Goal: Task Accomplishment & Management: Manage account settings

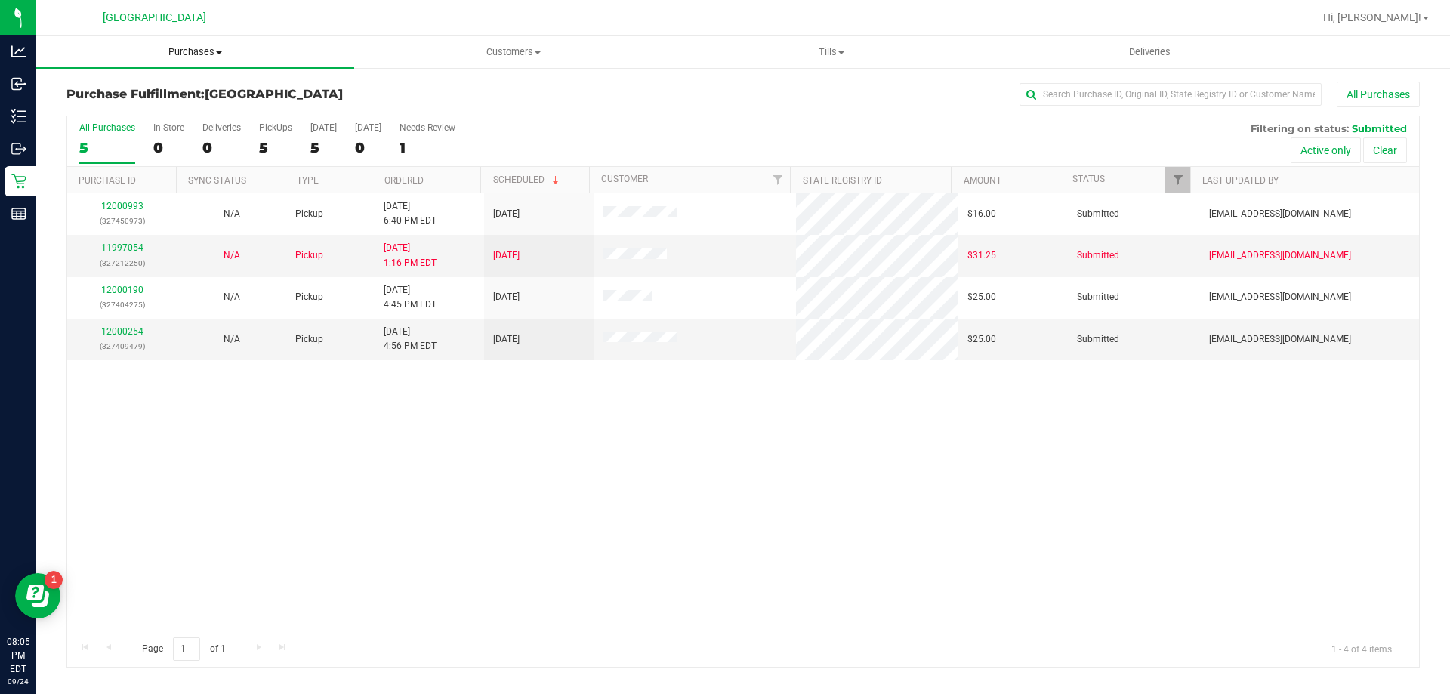
click at [200, 48] on span "Purchases" at bounding box center [195, 52] width 318 height 14
click at [127, 113] on span "Fulfillment" at bounding box center [83, 109] width 94 height 13
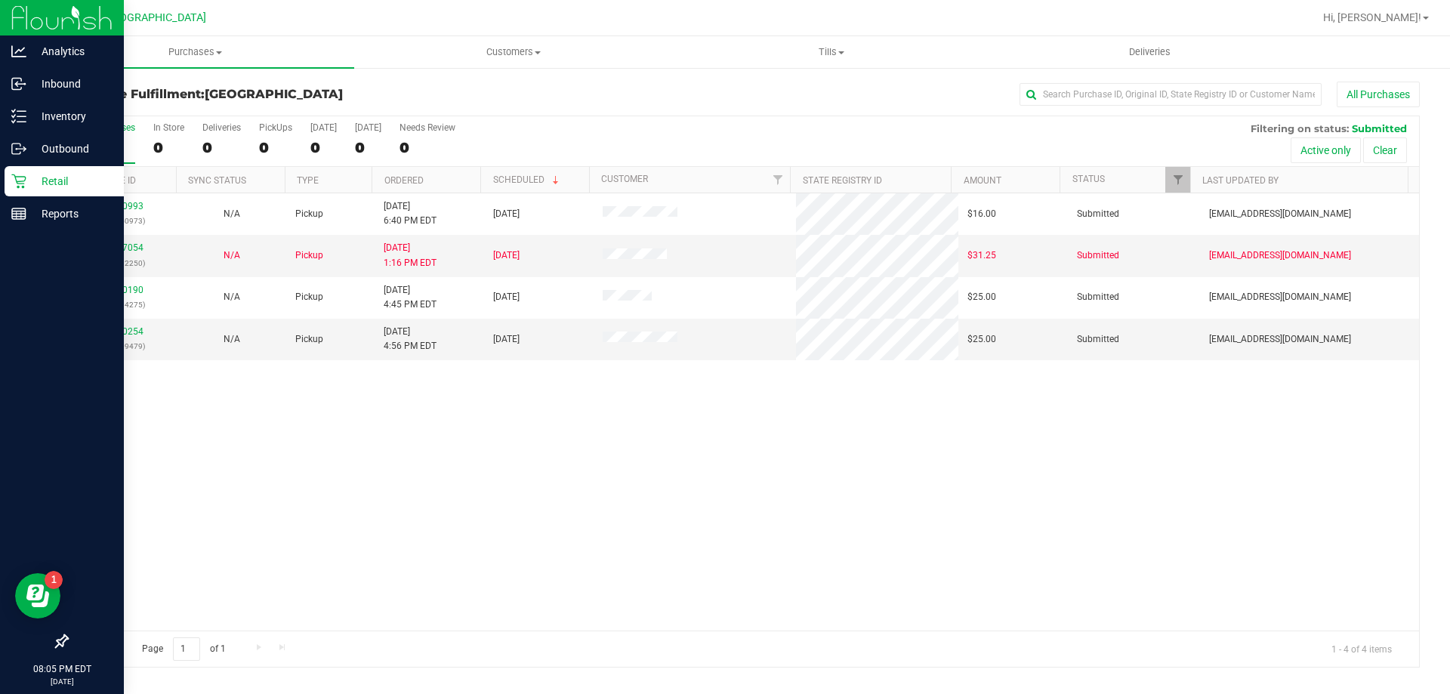
click at [32, 192] on div "Retail" at bounding box center [64, 181] width 119 height 30
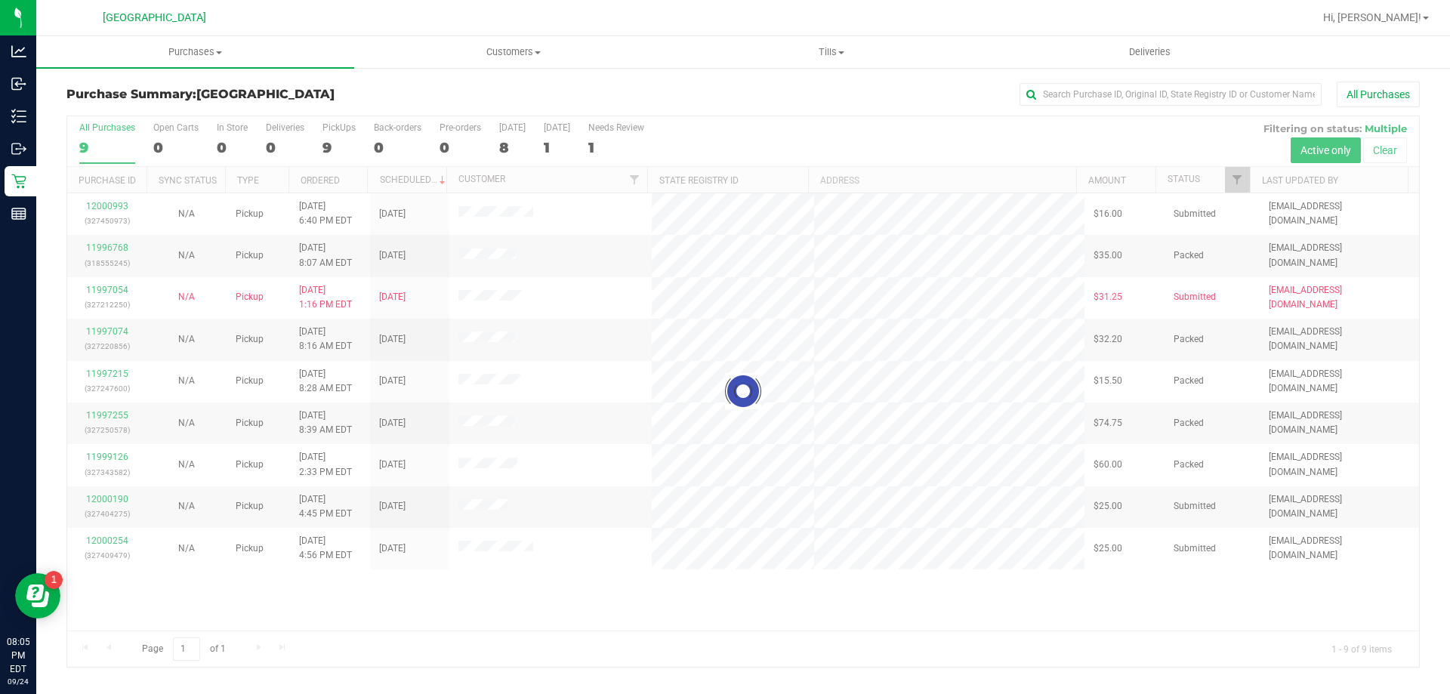
click at [122, 291] on div at bounding box center [743, 391] width 1352 height 551
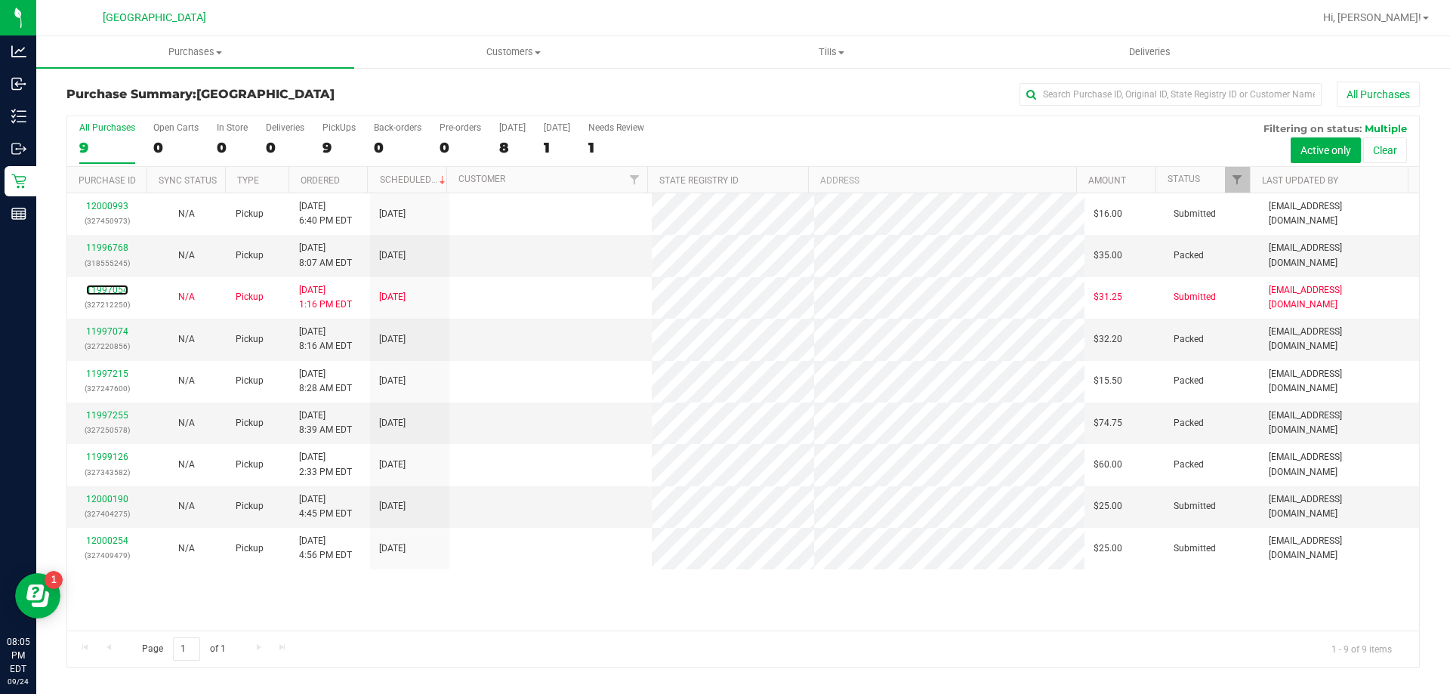
click at [122, 291] on link "11997054" at bounding box center [107, 290] width 42 height 11
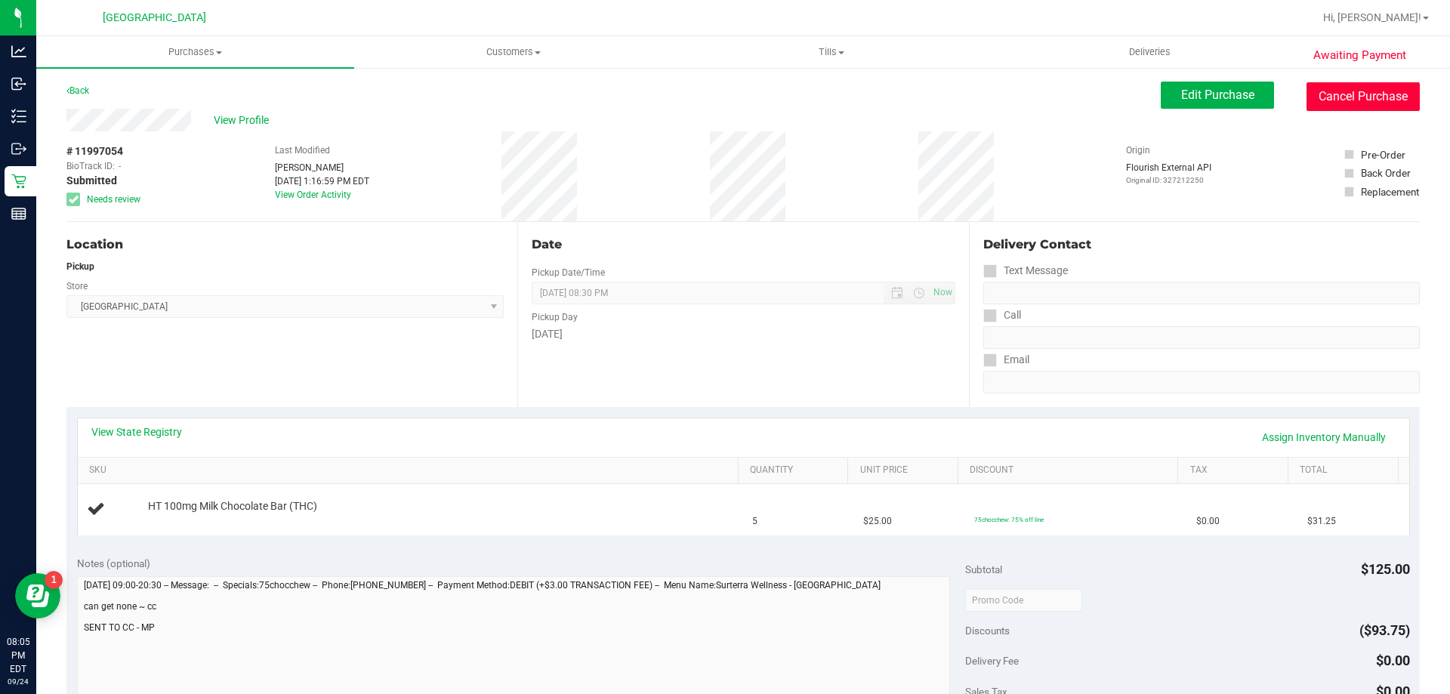
click at [1307, 100] on button "Cancel Purchase" at bounding box center [1363, 96] width 113 height 29
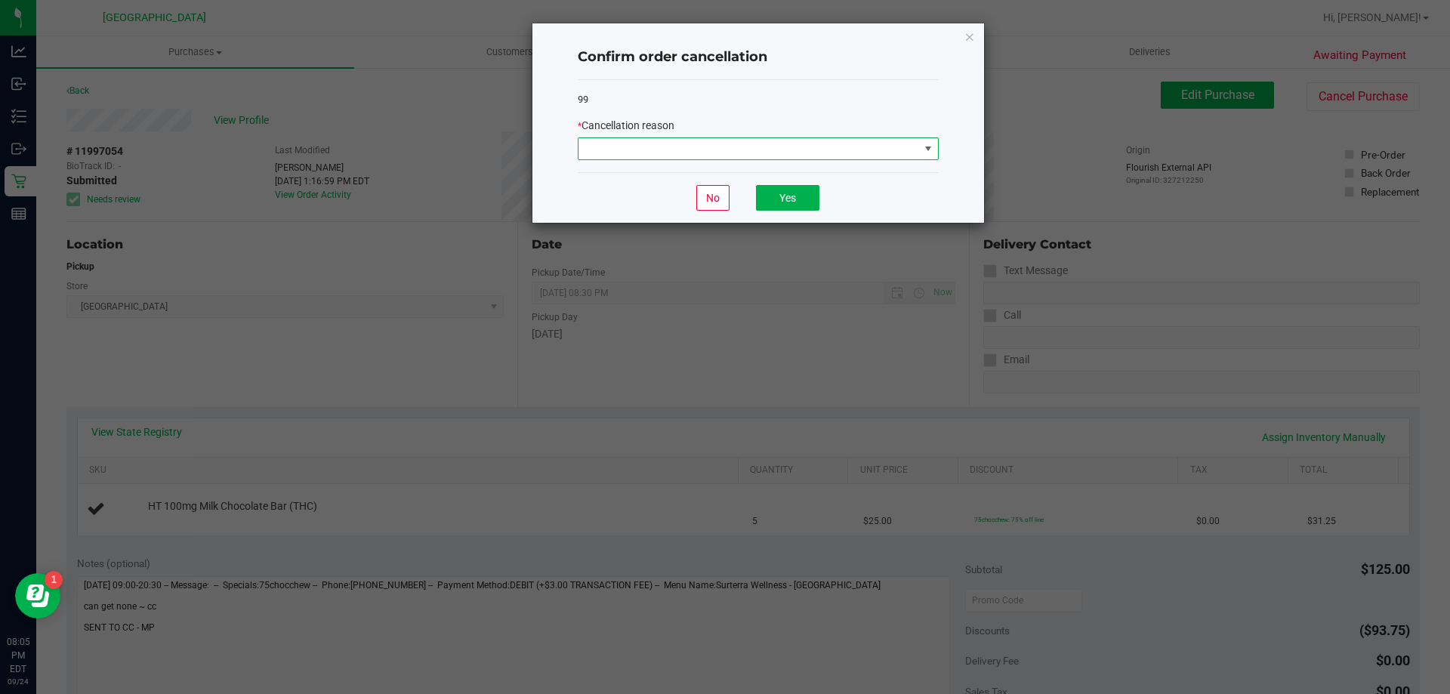
click at [787, 151] on span at bounding box center [749, 148] width 341 height 21
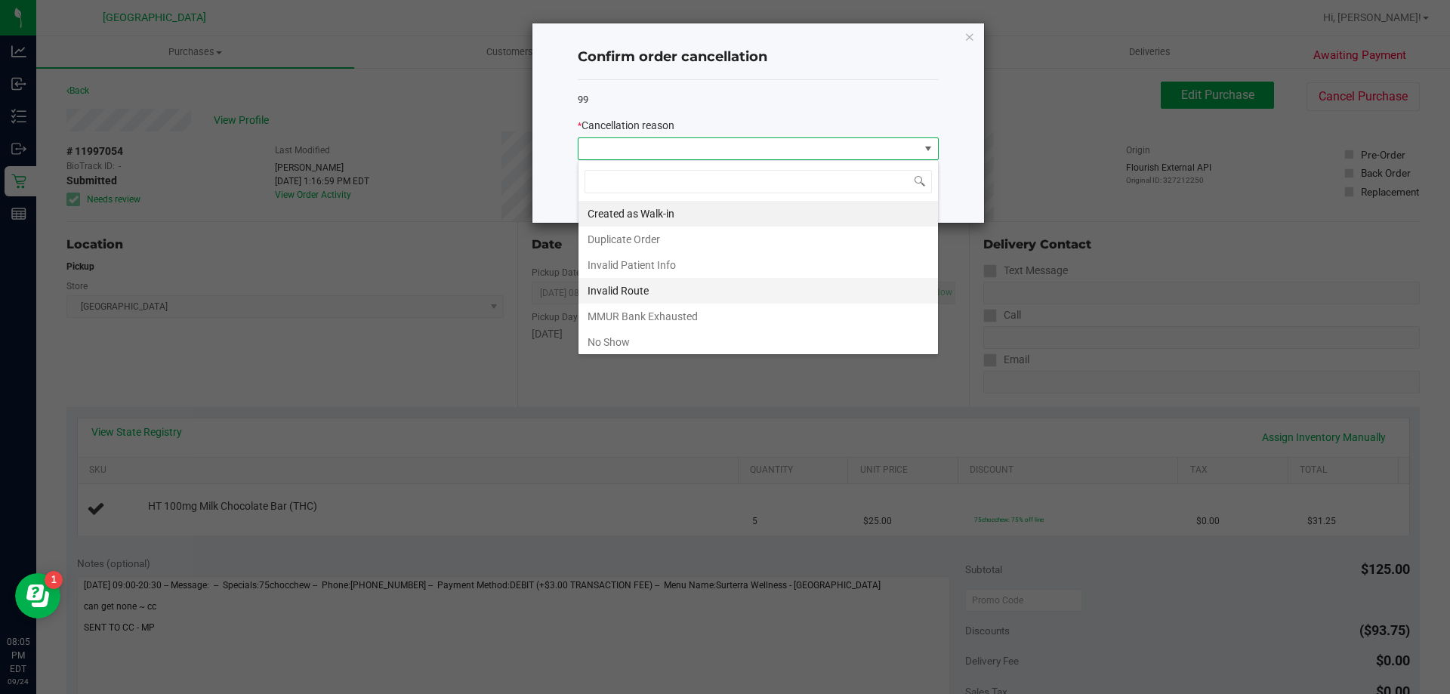
scroll to position [23, 361]
click at [674, 313] on li "MMUR Bank Exhausted" at bounding box center [759, 317] width 360 height 26
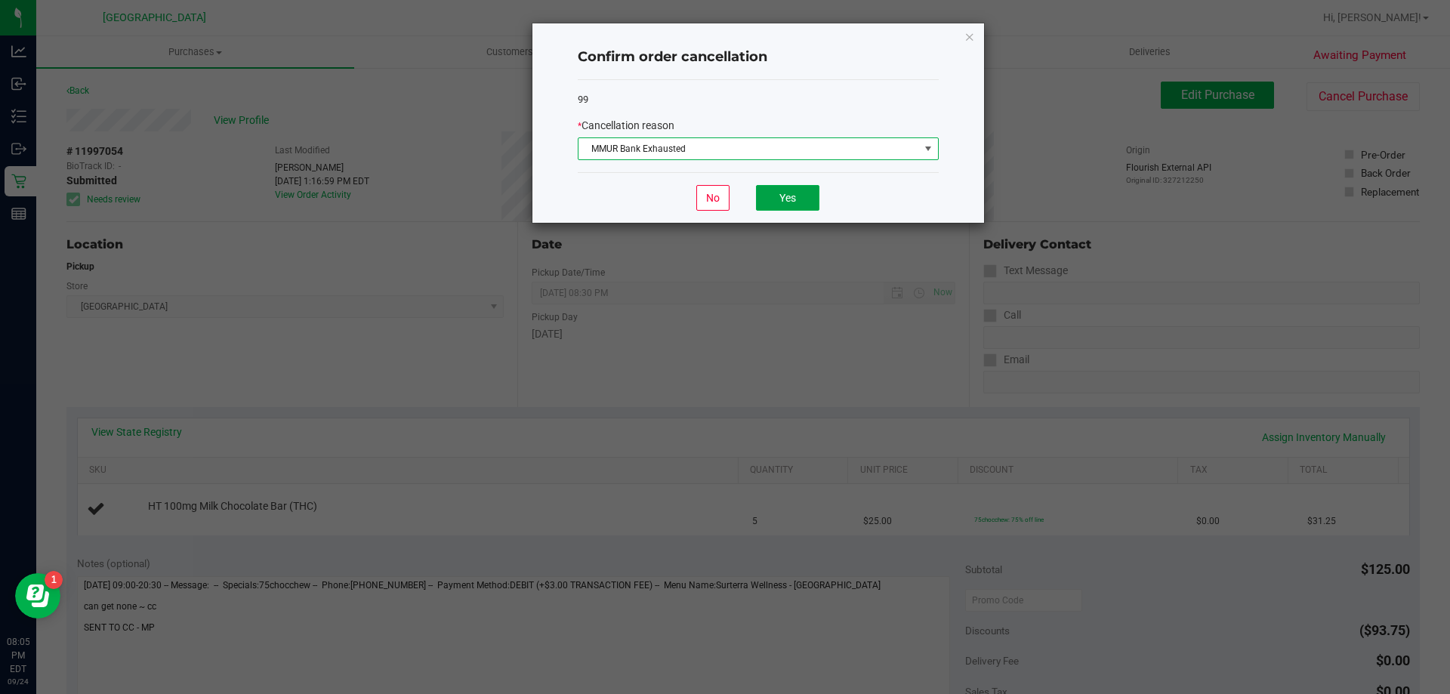
drag, startPoint x: 775, startPoint y: 188, endPoint x: 658, endPoint y: 190, distance: 117.1
click at [775, 187] on button "Yes" at bounding box center [787, 198] width 63 height 26
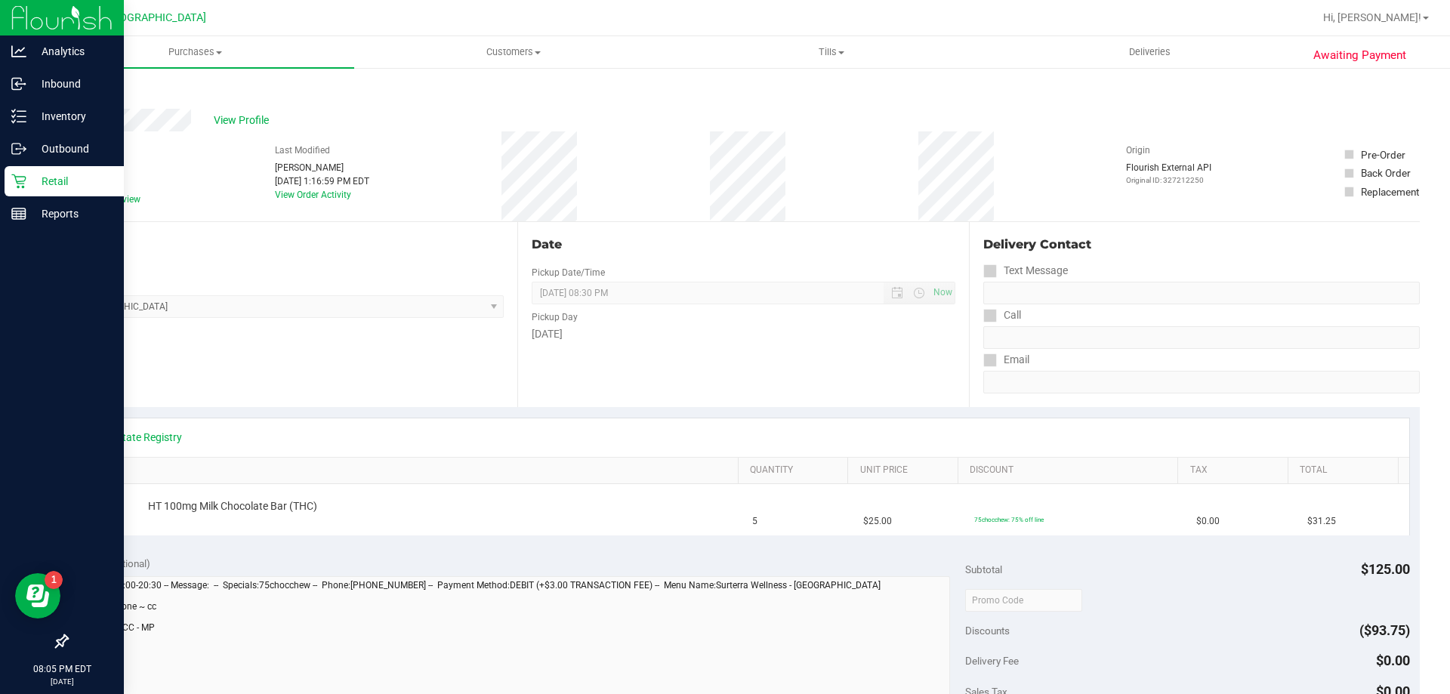
click at [52, 194] on div "Retail" at bounding box center [64, 181] width 119 height 30
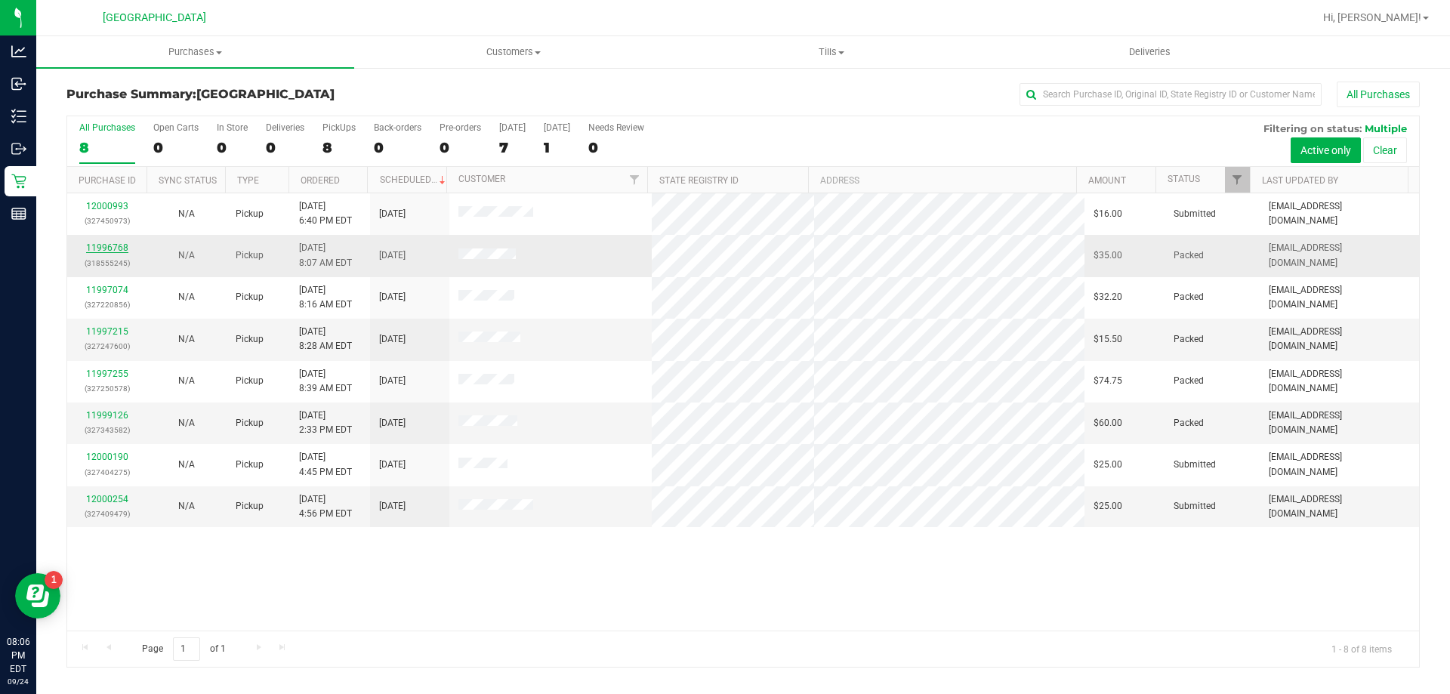
click at [119, 246] on link "11996768" at bounding box center [107, 247] width 42 height 11
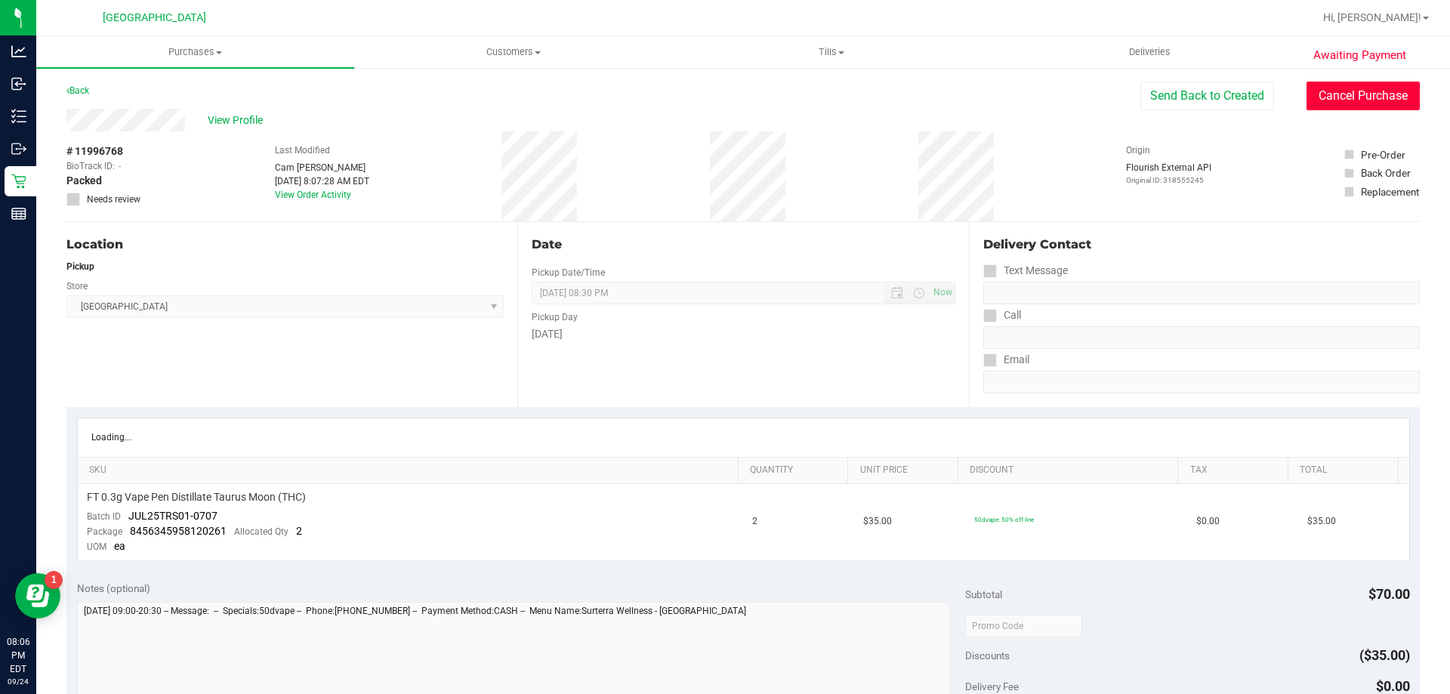
click at [1312, 110] on button "Cancel Purchase" at bounding box center [1363, 96] width 113 height 29
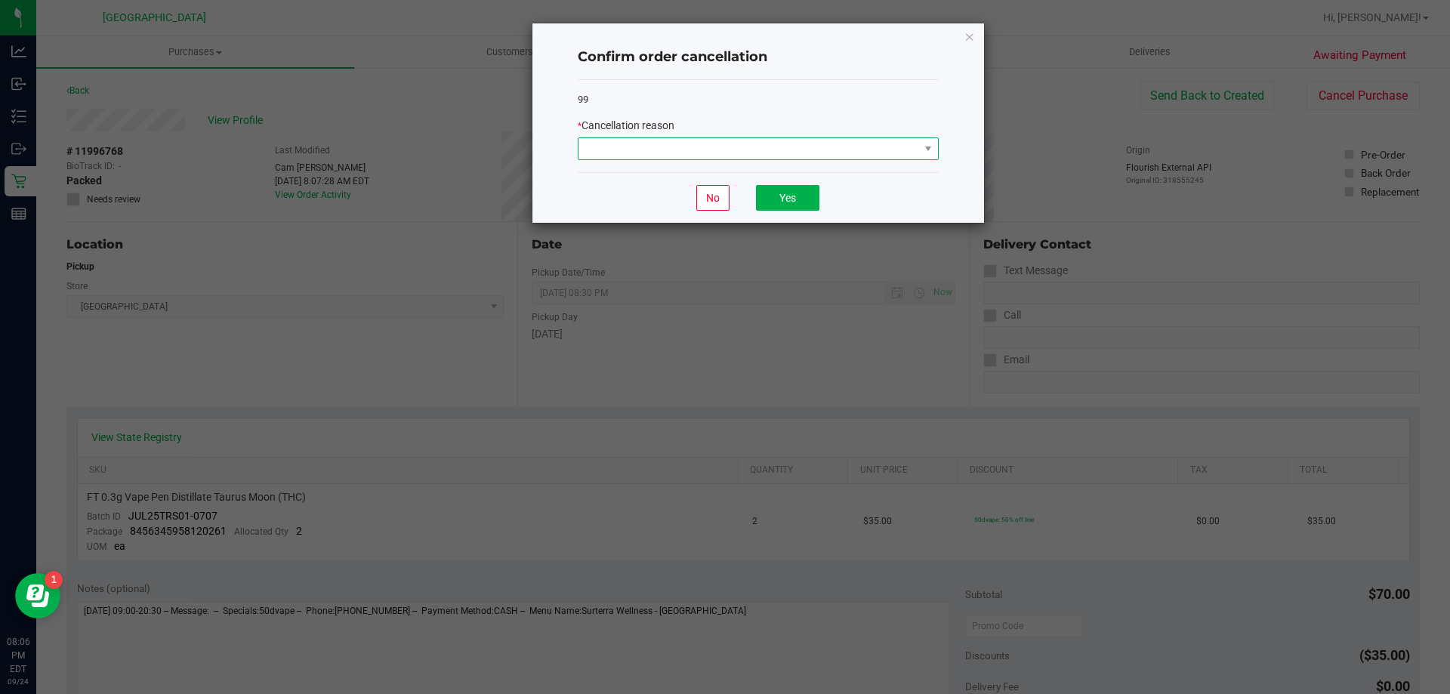
drag, startPoint x: 699, startPoint y: 144, endPoint x: 698, endPoint y: 156, distance: 12.9
click at [700, 144] on span at bounding box center [749, 148] width 341 height 21
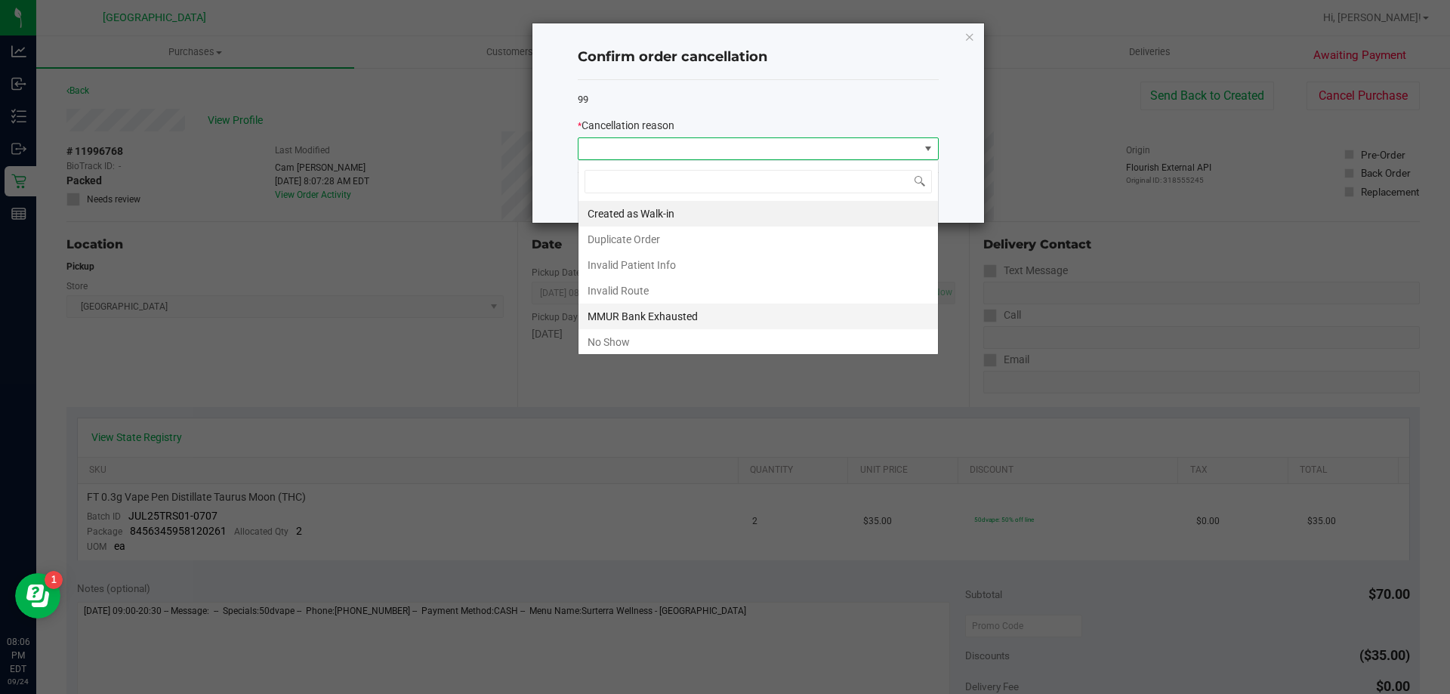
scroll to position [23, 361]
click at [658, 335] on li "No Show" at bounding box center [759, 342] width 360 height 26
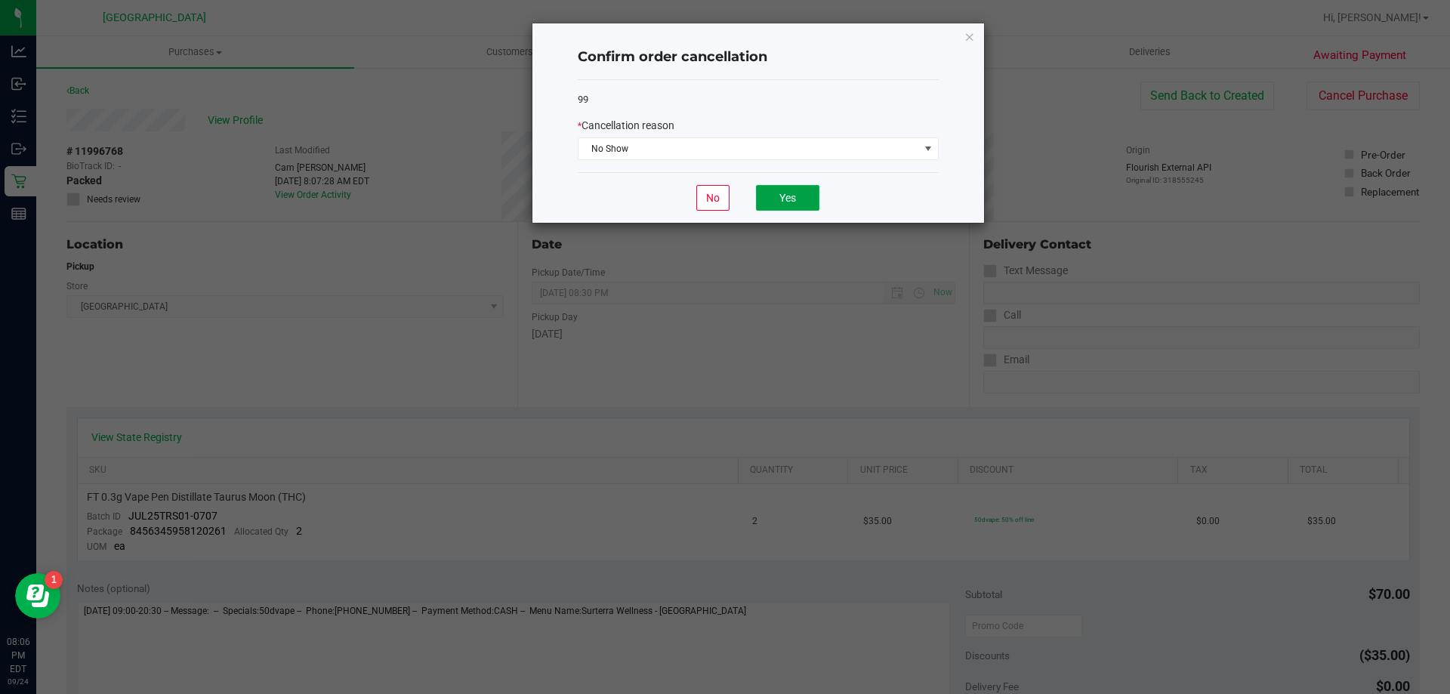
click at [804, 203] on button "Yes" at bounding box center [787, 198] width 63 height 26
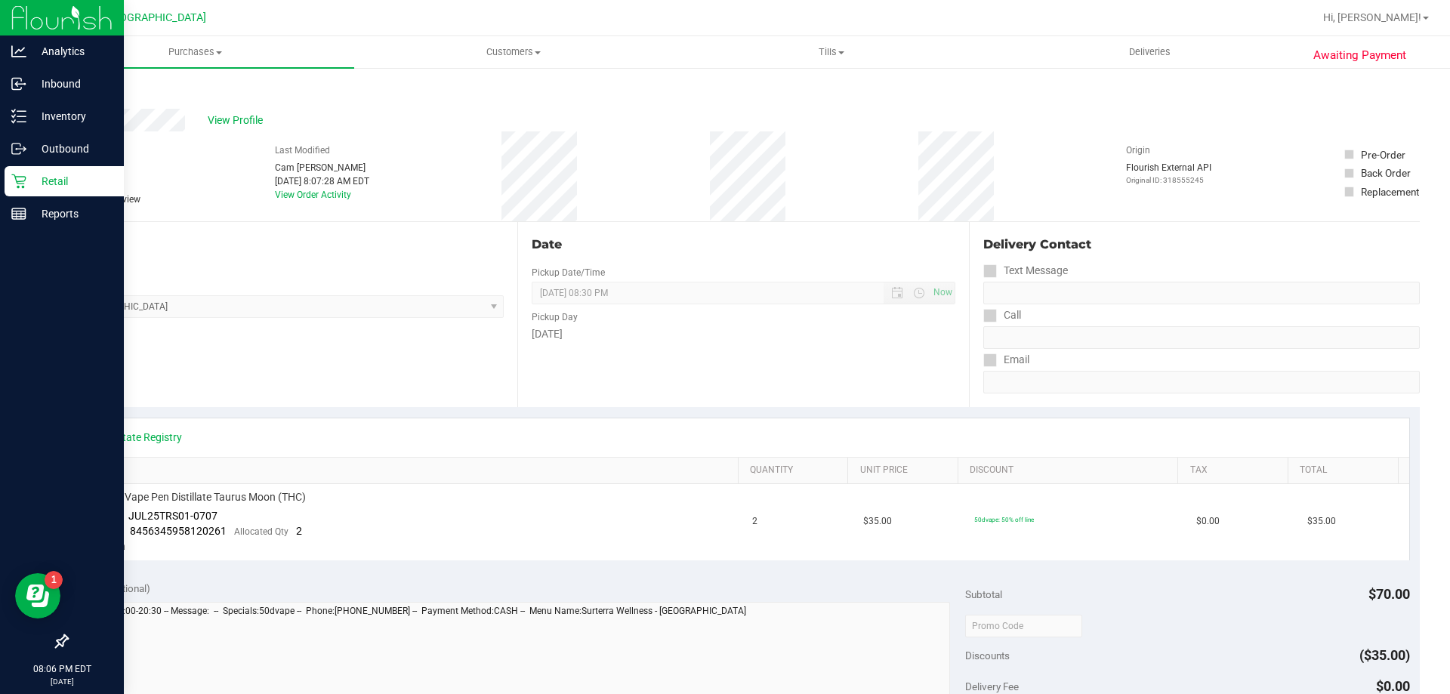
click at [13, 175] on icon at bounding box center [18, 181] width 14 height 14
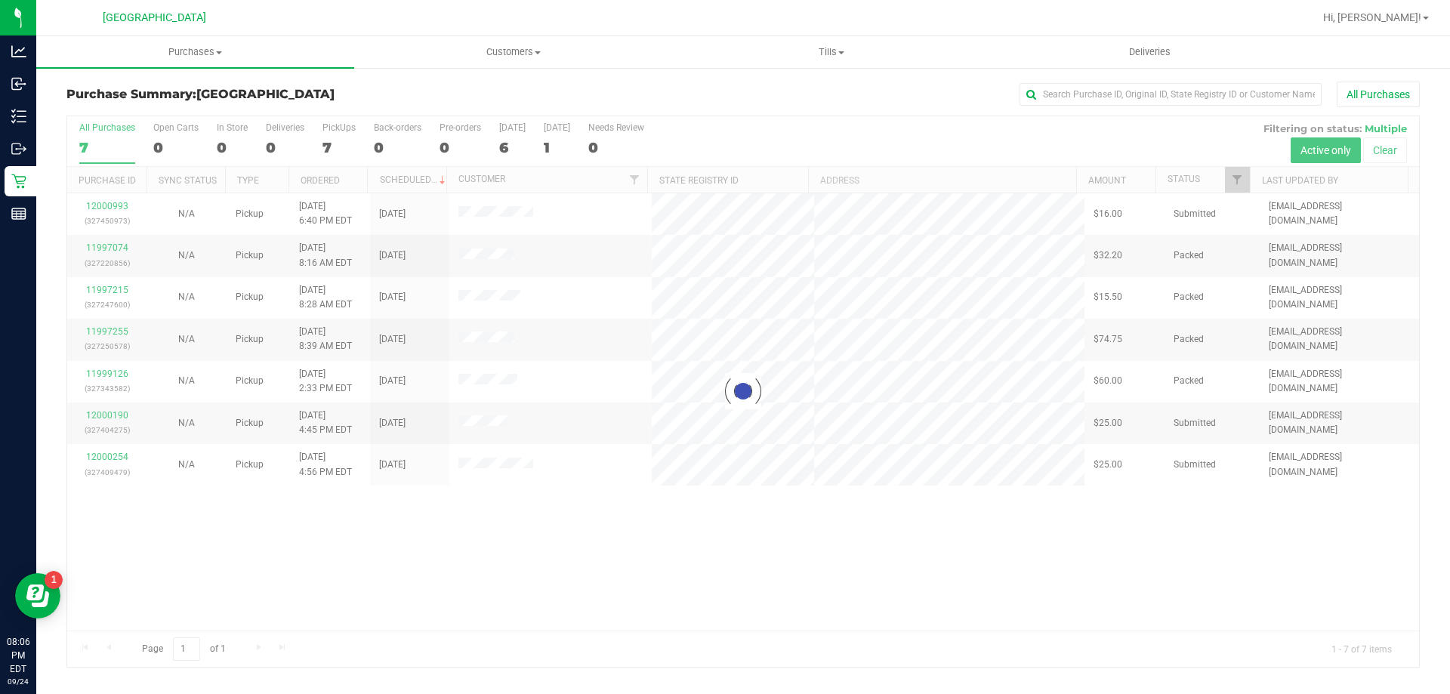
click at [119, 248] on div at bounding box center [743, 391] width 1352 height 551
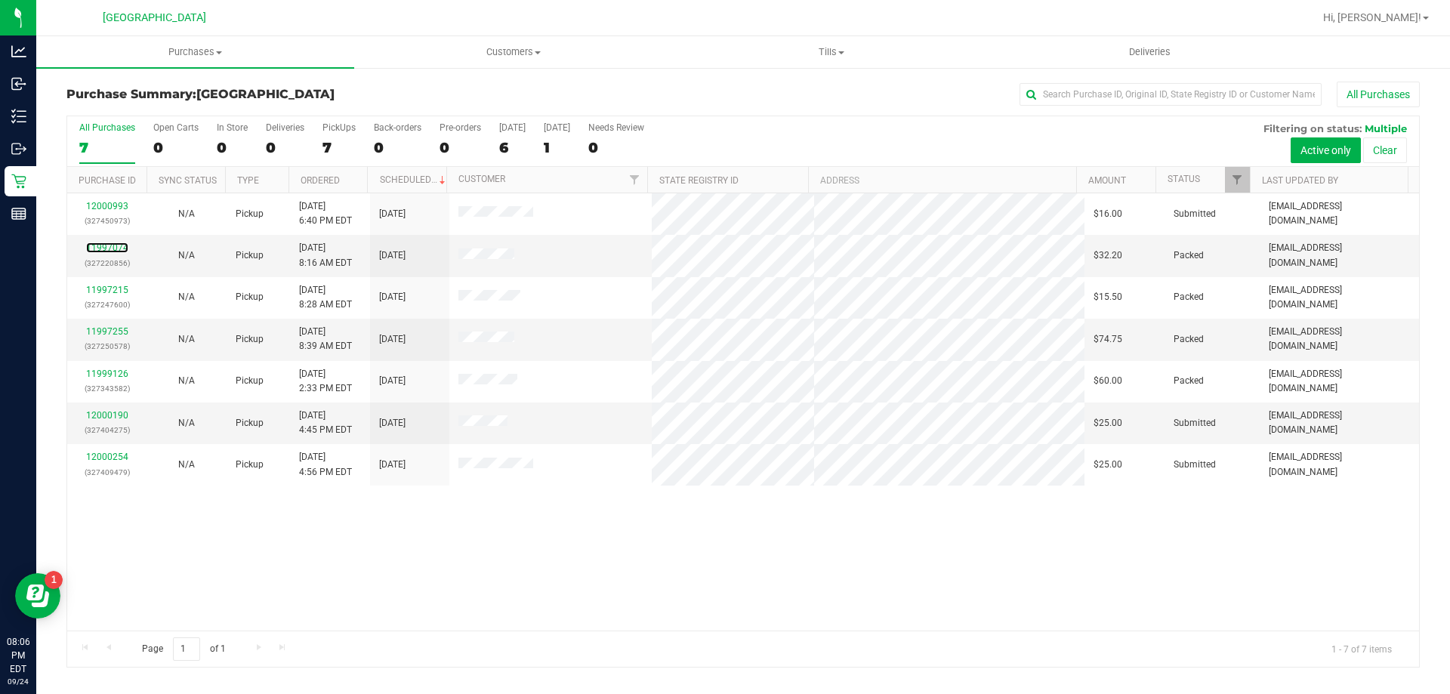
click at [119, 248] on link "11997074" at bounding box center [107, 247] width 42 height 11
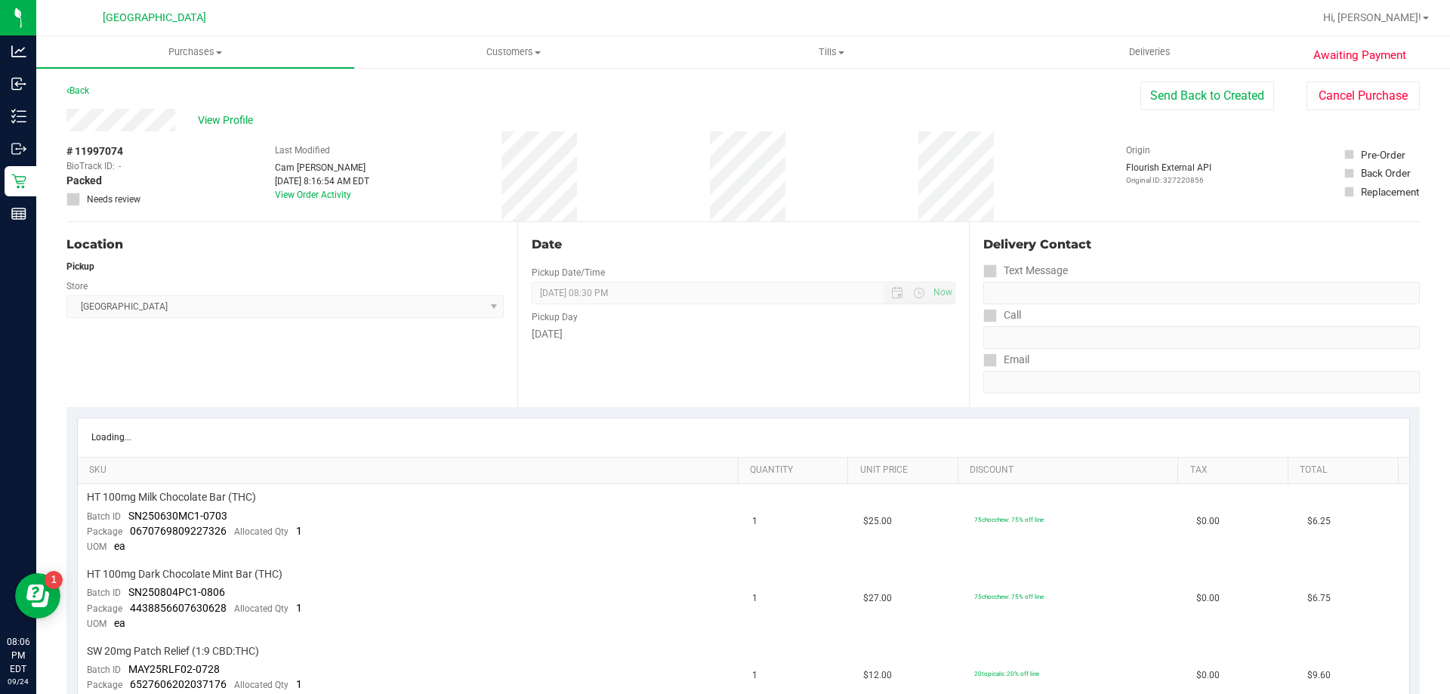
click at [1360, 110] on div "View Profile # 11997074 BioTrack ID: - Packed Needs review Last Modified Cam [P…" at bounding box center [742, 165] width 1353 height 113
click at [1351, 101] on button "Cancel Purchase" at bounding box center [1363, 96] width 113 height 29
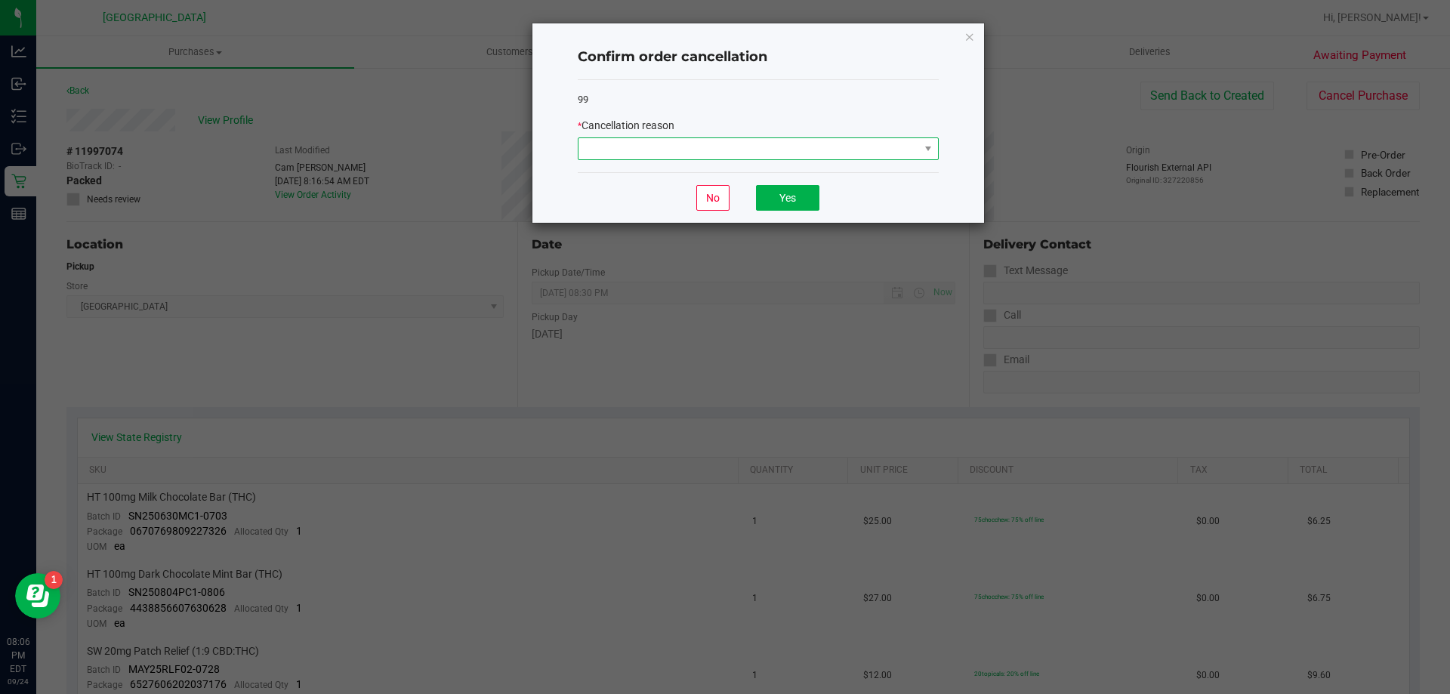
click at [808, 152] on span at bounding box center [749, 148] width 341 height 21
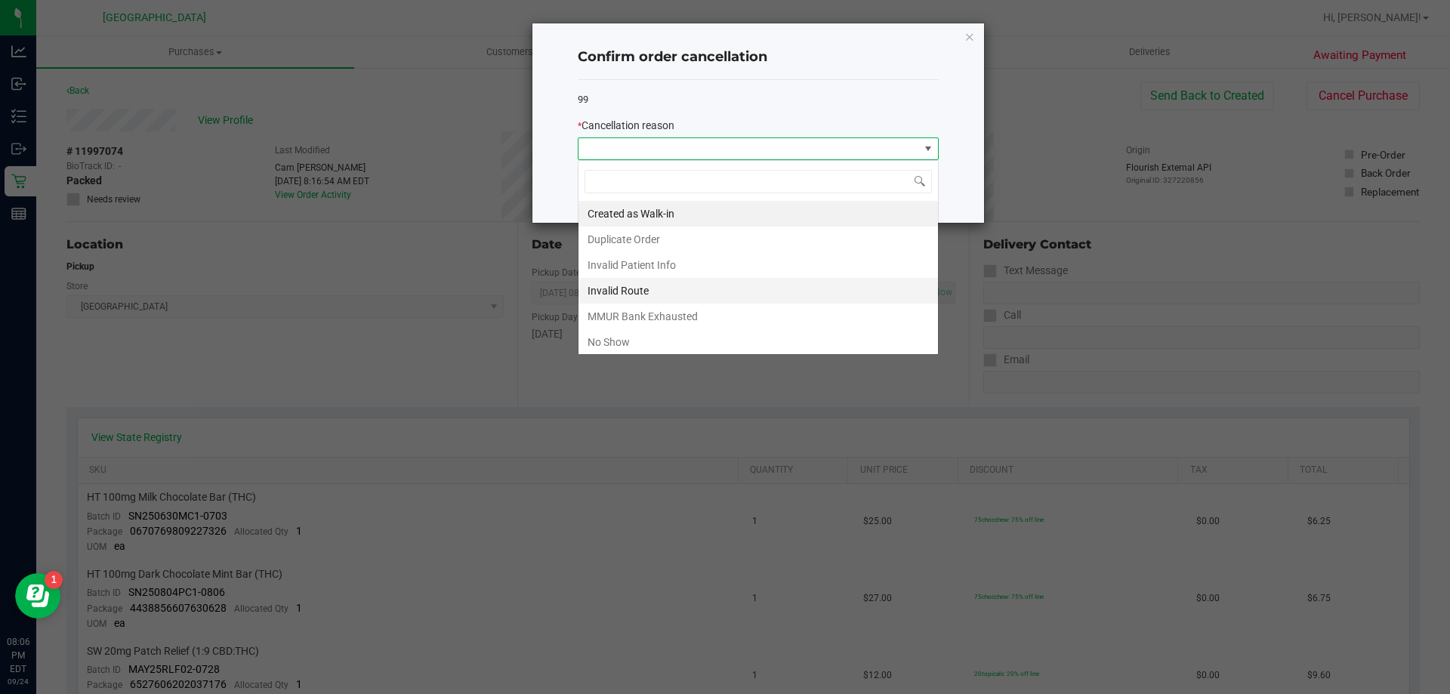
scroll to position [23, 361]
click at [624, 342] on li "No Show" at bounding box center [759, 342] width 360 height 26
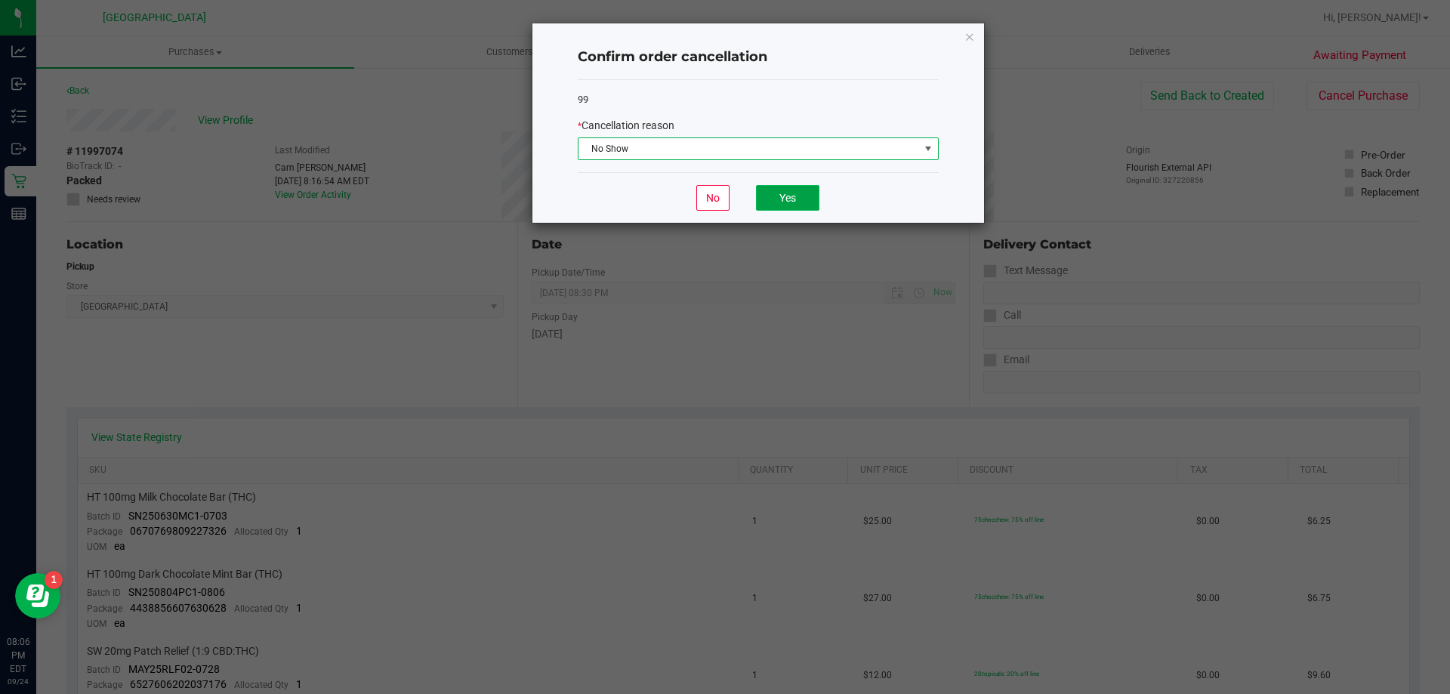
click at [787, 192] on button "Yes" at bounding box center [787, 198] width 63 height 26
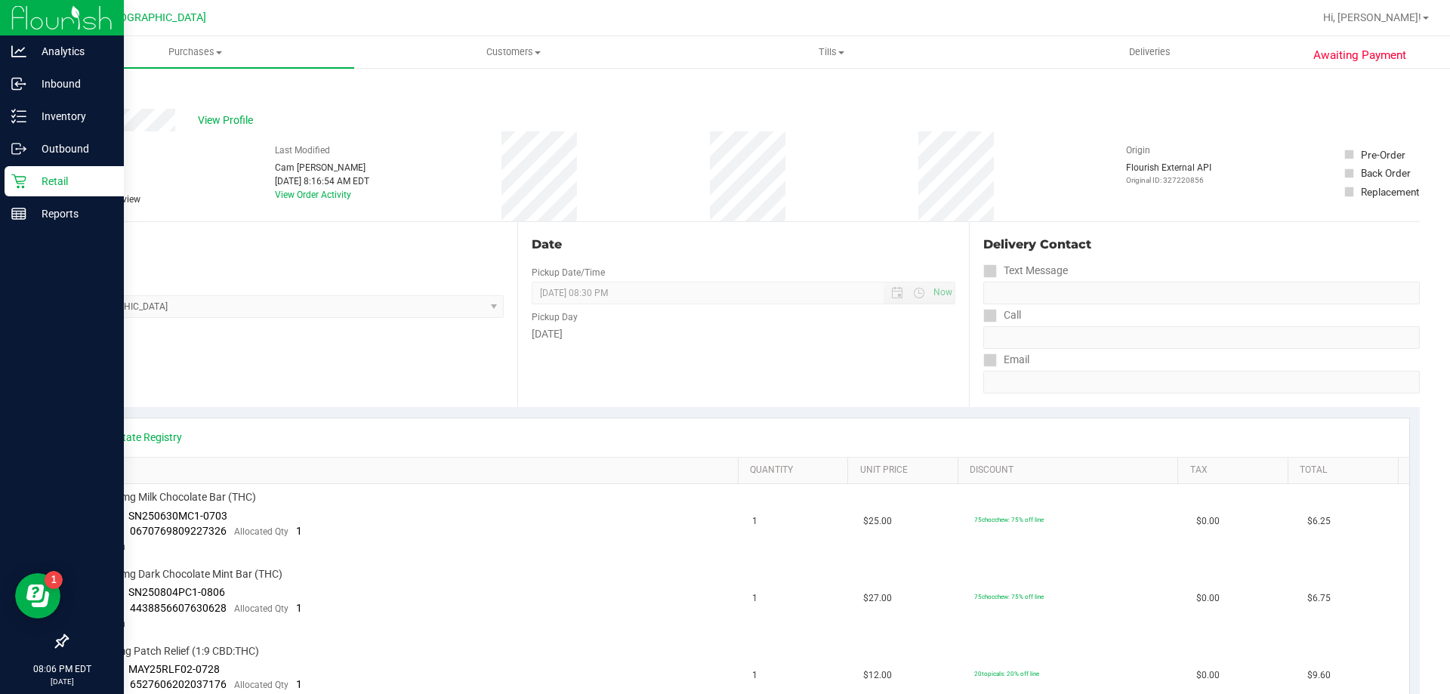
click at [49, 195] on div "Retail" at bounding box center [64, 181] width 119 height 30
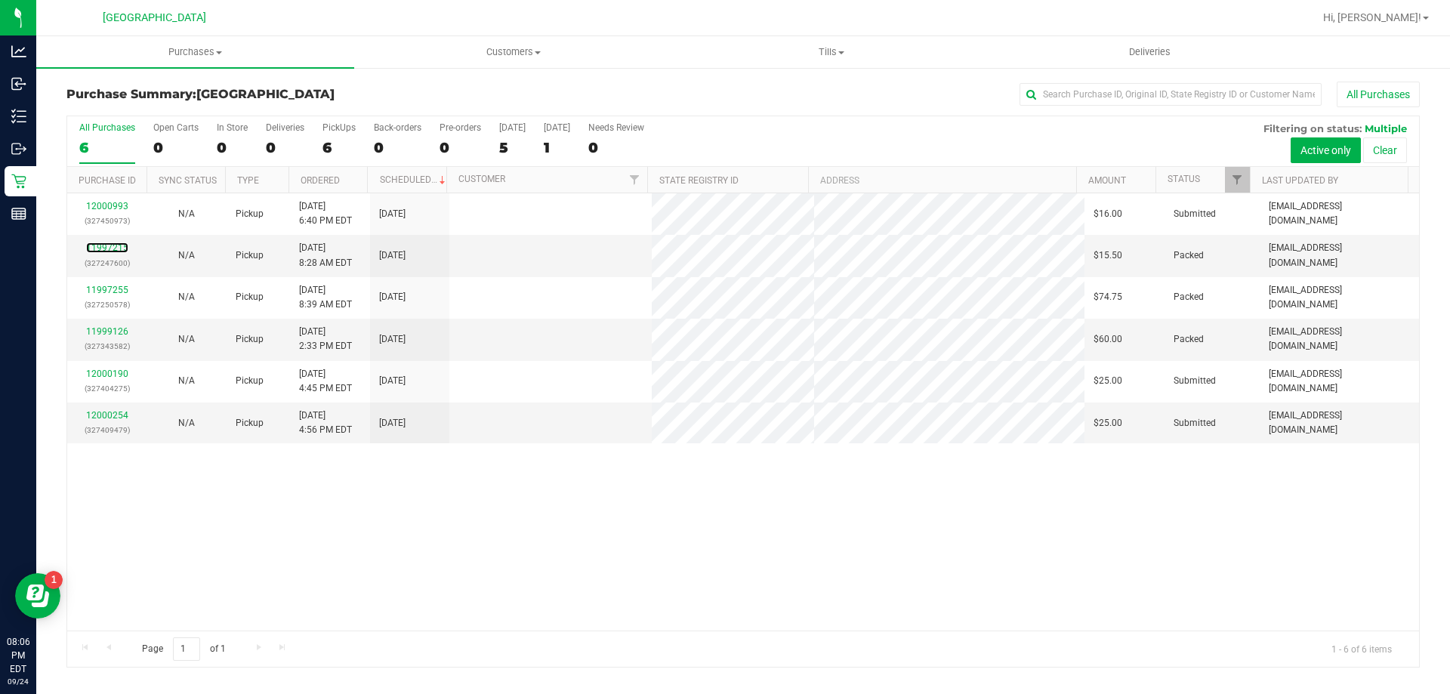
click at [113, 248] on link "11997215" at bounding box center [107, 247] width 42 height 11
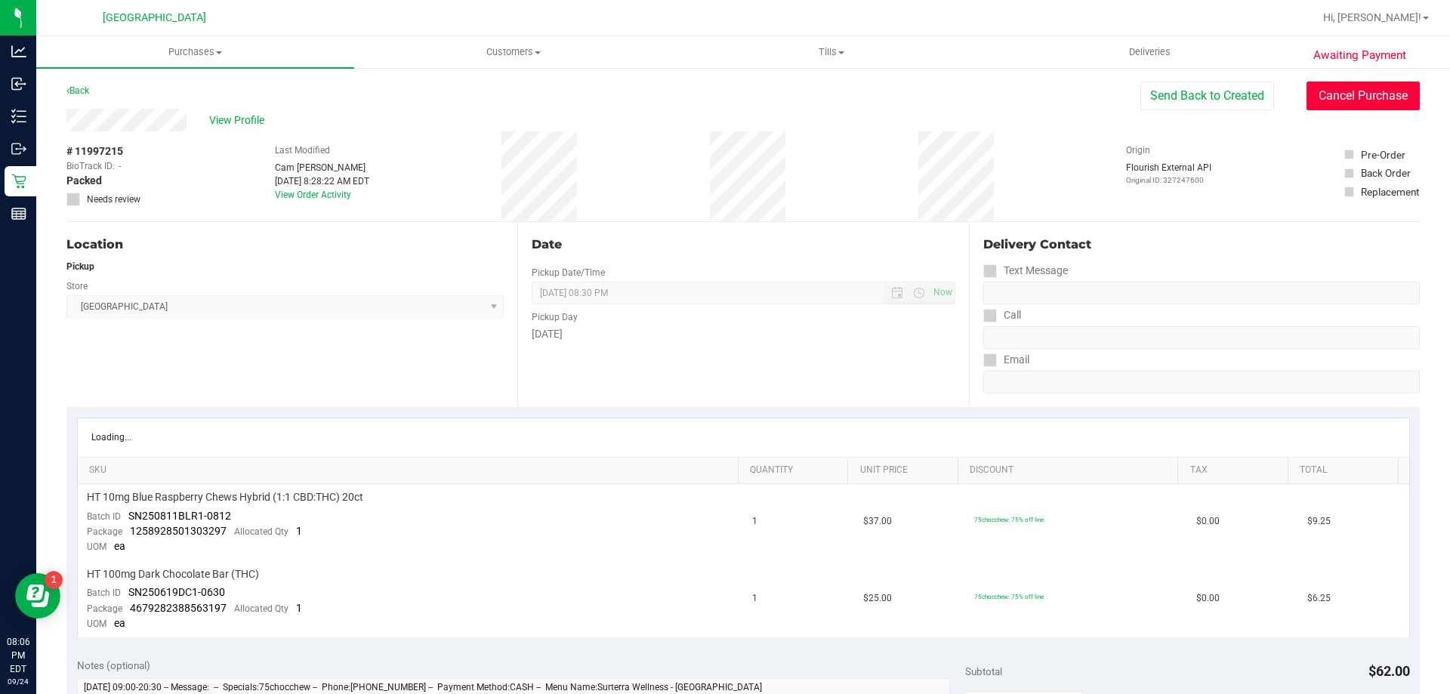
click at [1364, 103] on button "Cancel Purchase" at bounding box center [1363, 96] width 113 height 29
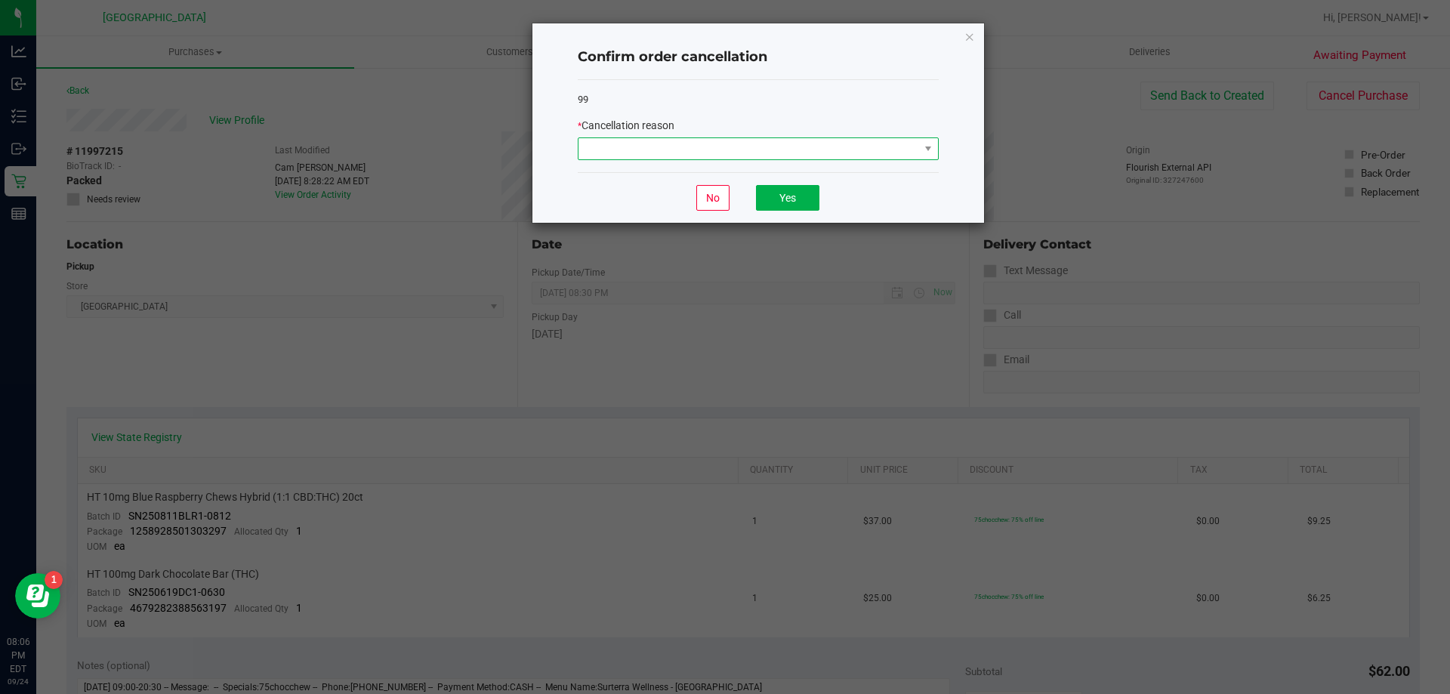
click at [850, 146] on span at bounding box center [749, 148] width 341 height 21
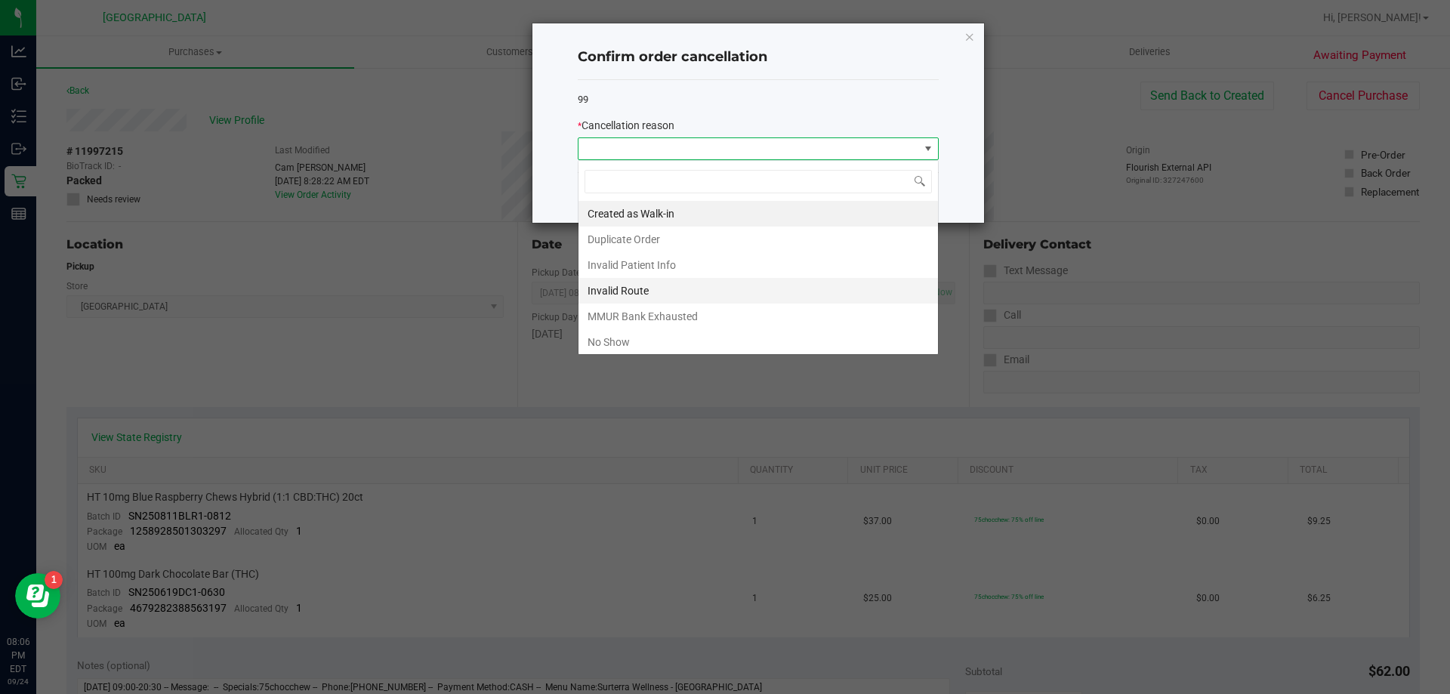
scroll to position [23, 361]
click at [707, 336] on li "No Show" at bounding box center [759, 342] width 360 height 26
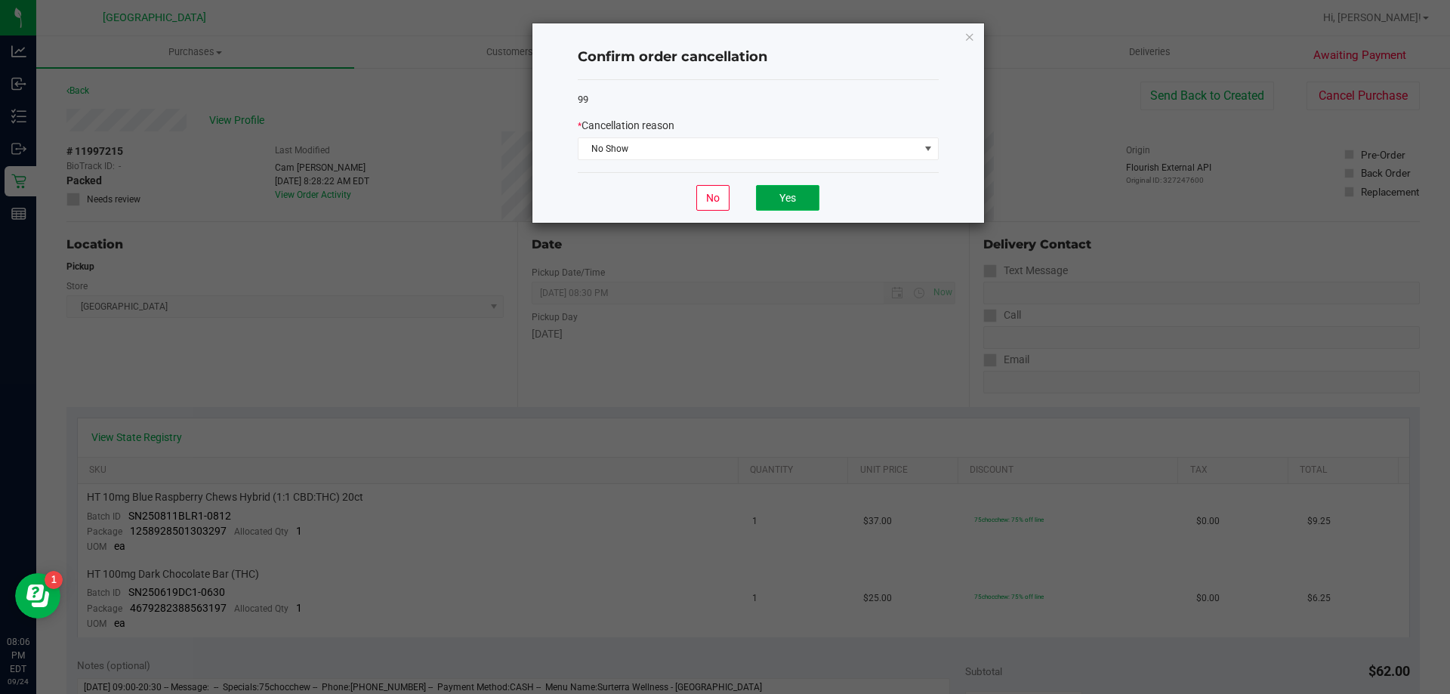
click at [785, 187] on button "Yes" at bounding box center [787, 198] width 63 height 26
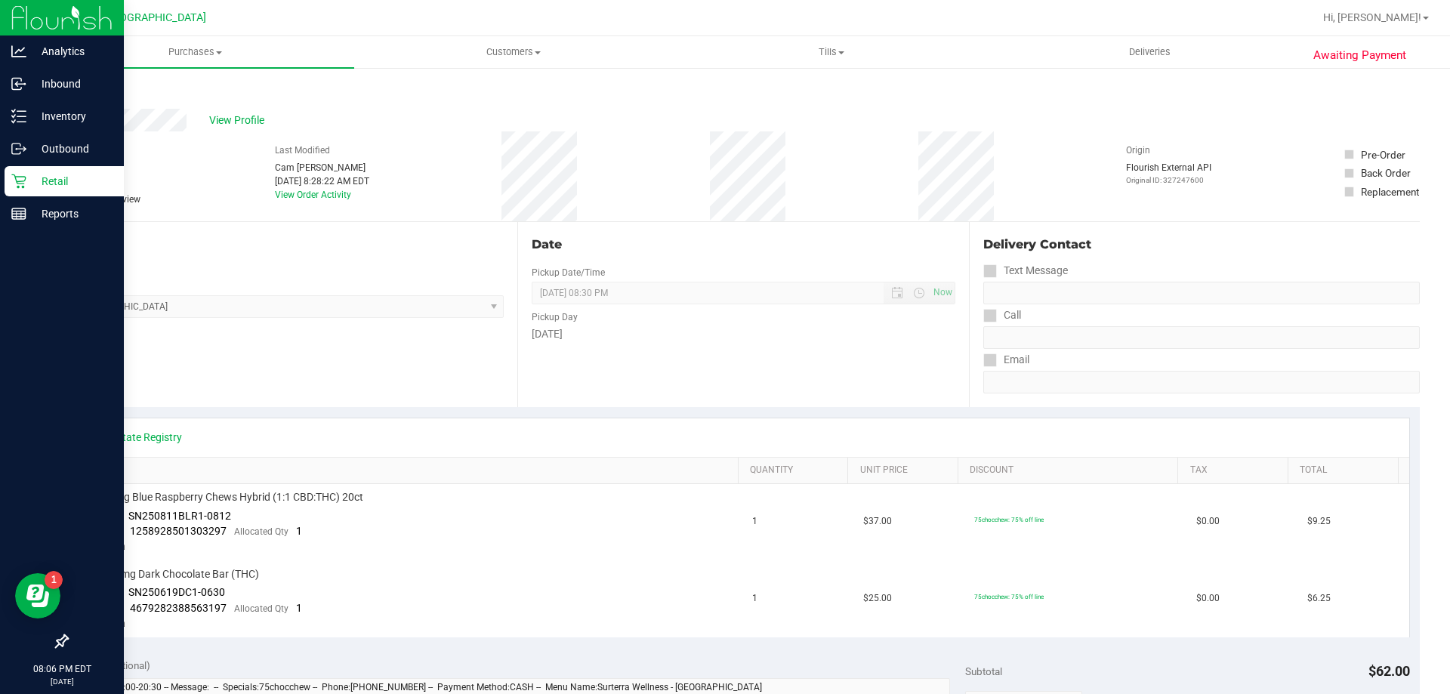
click at [29, 190] on p "Retail" at bounding box center [71, 181] width 91 height 18
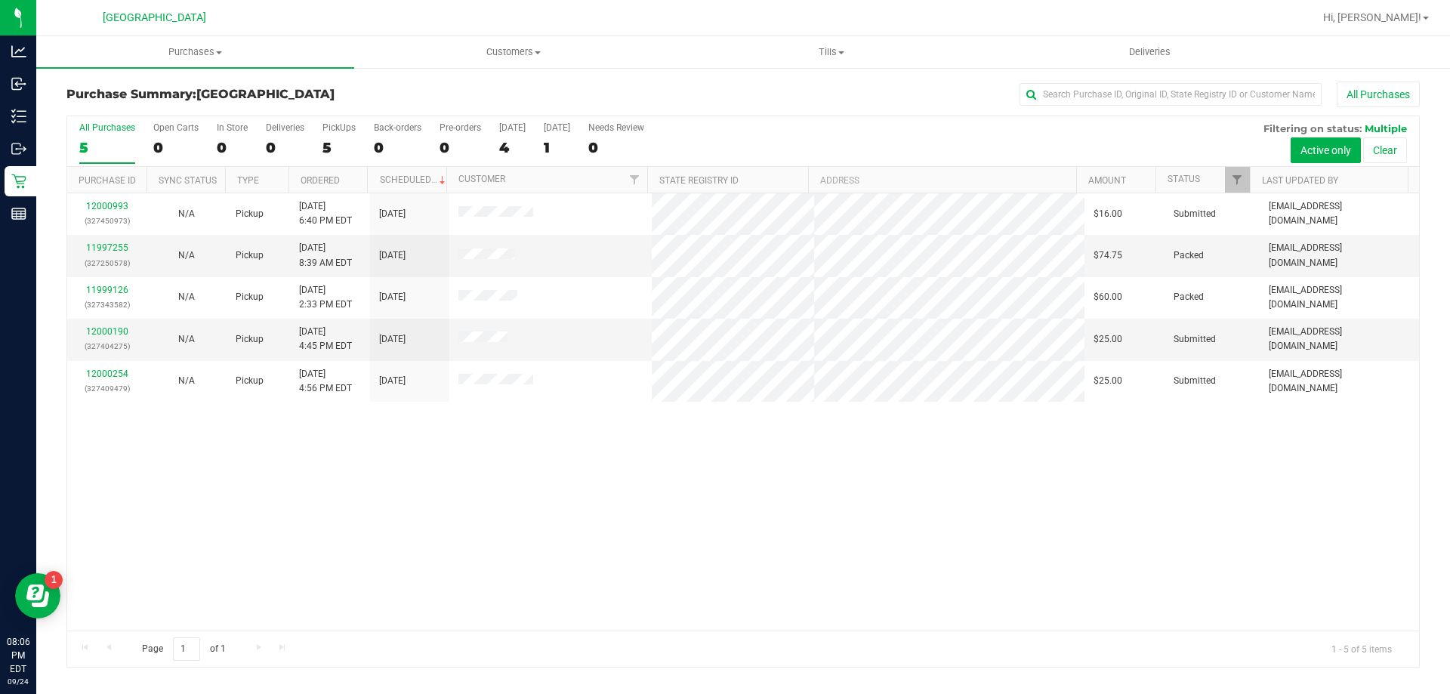
click at [110, 245] on link "11997255" at bounding box center [107, 247] width 42 height 11
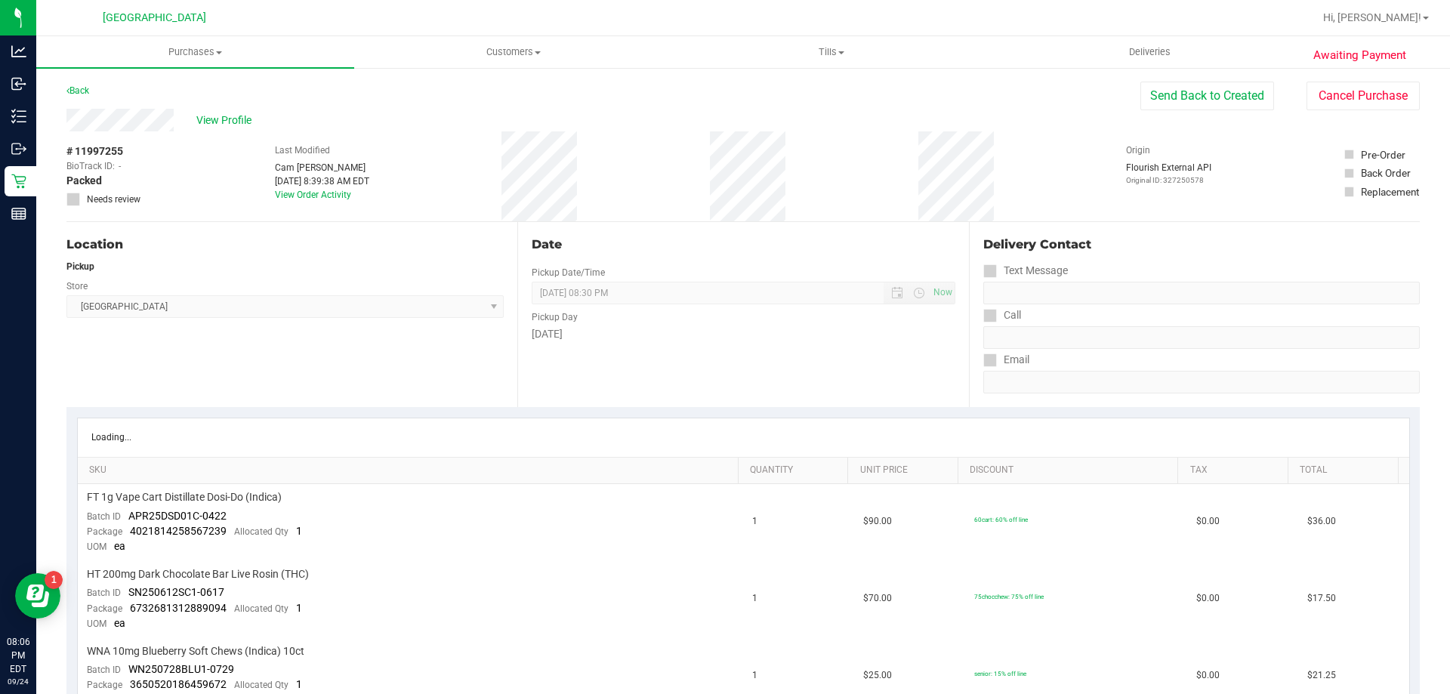
click at [1347, 110] on div "View Profile # 11997255 BioTrack ID: - Packed Needs review Last Modified Cam [P…" at bounding box center [742, 165] width 1353 height 113
click at [1348, 106] on button "Cancel Purchase" at bounding box center [1363, 96] width 113 height 29
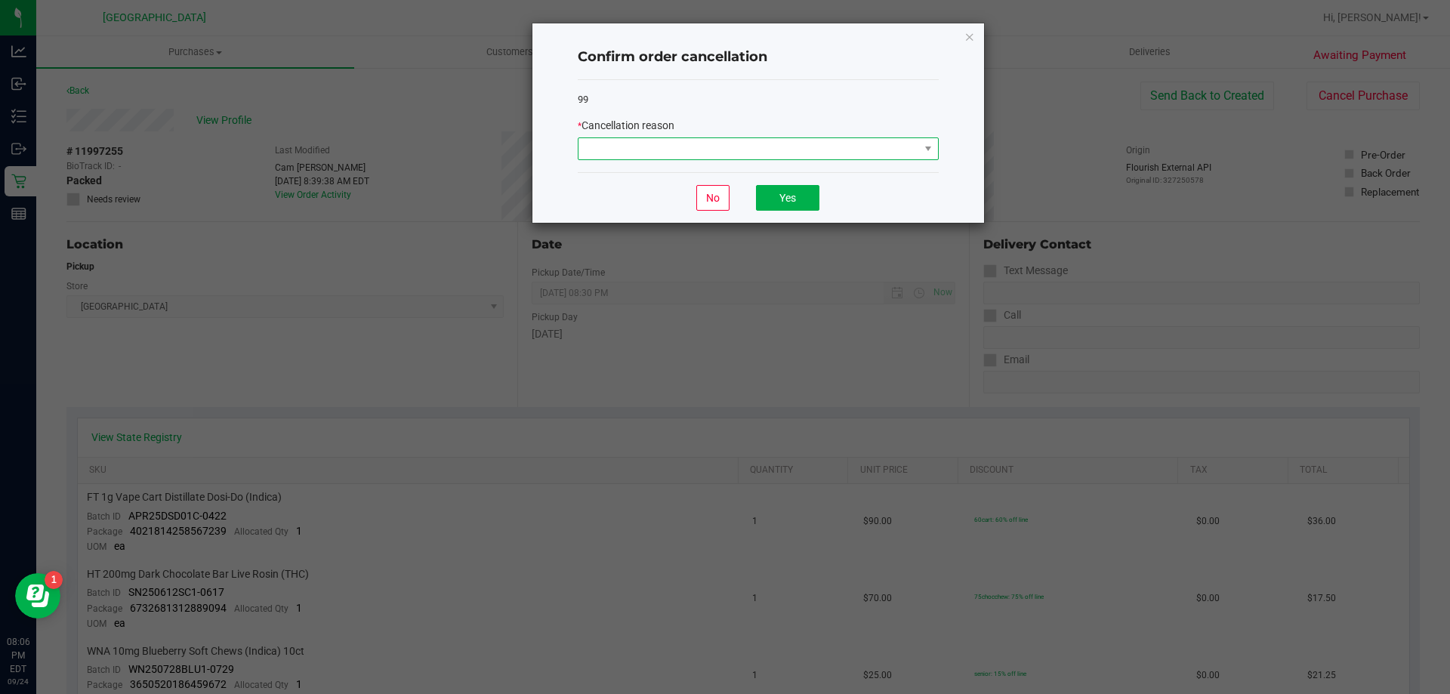
click at [798, 139] on span at bounding box center [749, 148] width 341 height 21
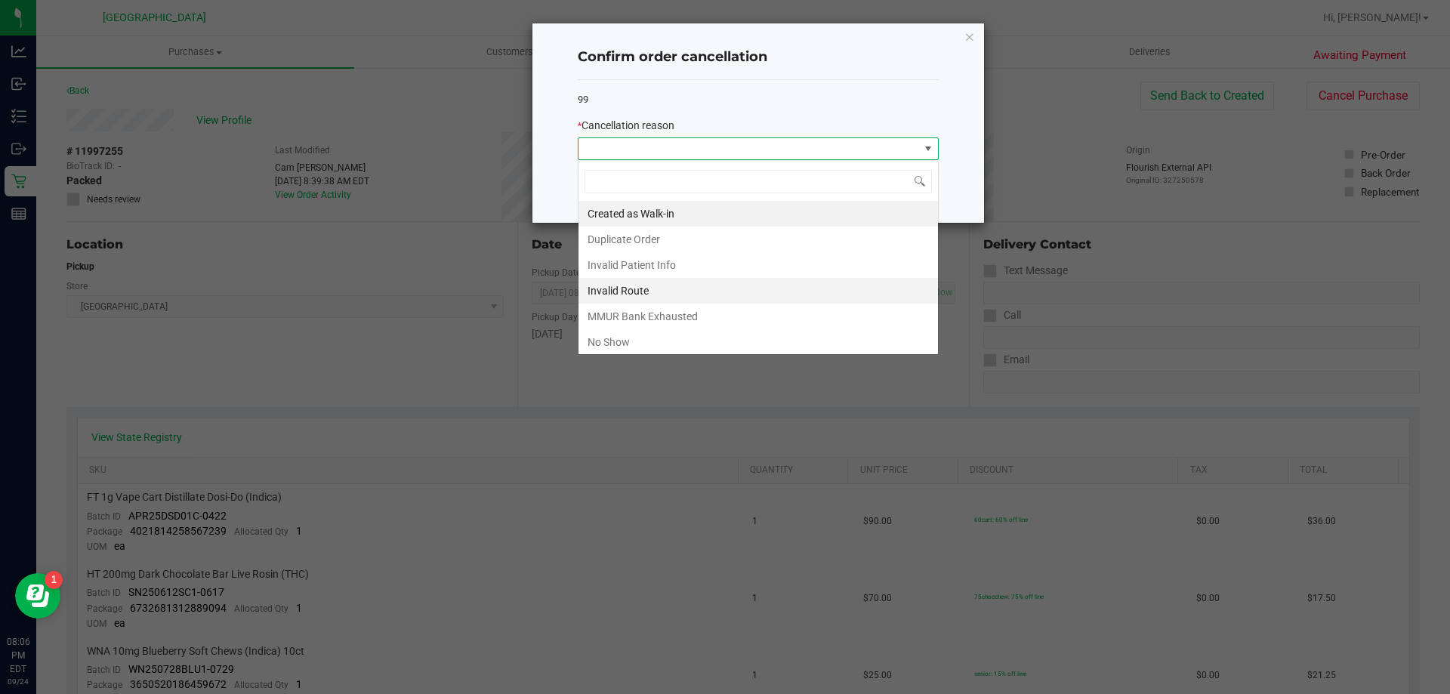
scroll to position [23, 361]
click at [714, 338] on li "No Show" at bounding box center [759, 342] width 360 height 26
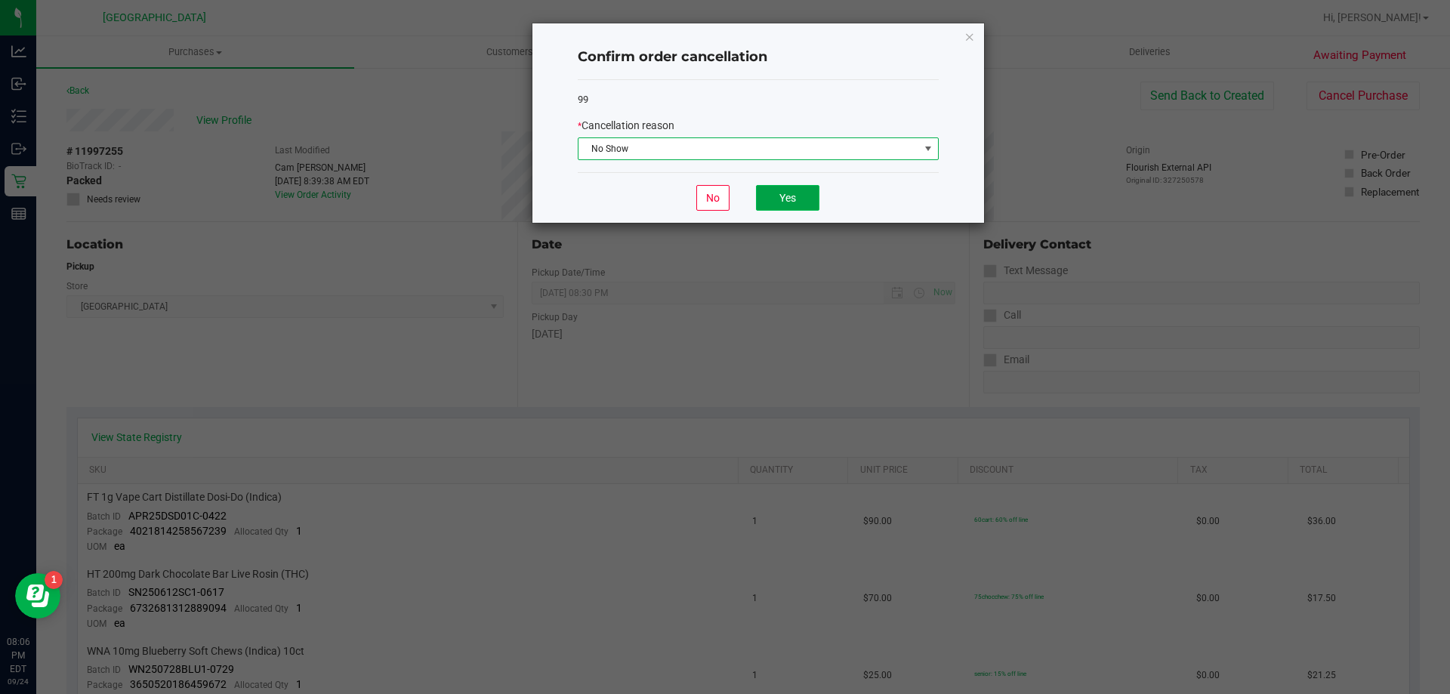
click at [785, 192] on button "Yes" at bounding box center [787, 198] width 63 height 26
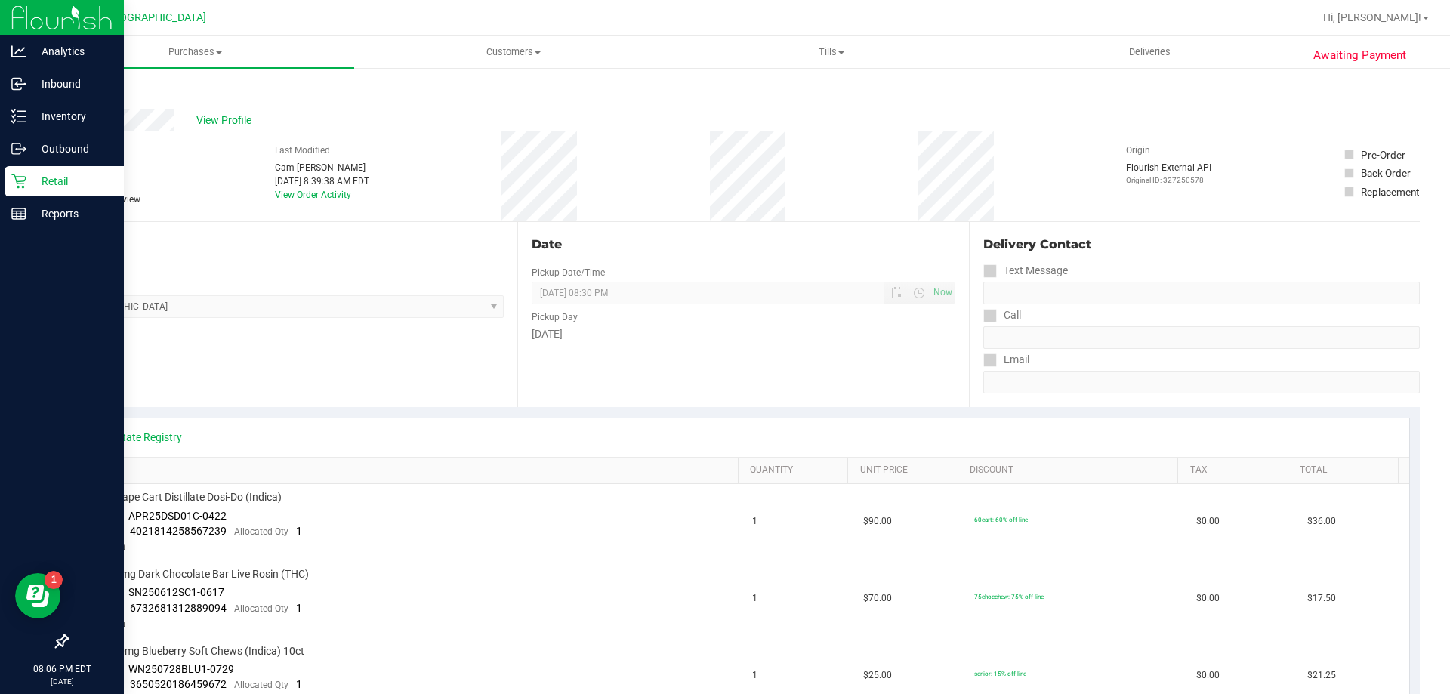
click at [5, 184] on div "Retail" at bounding box center [64, 181] width 119 height 30
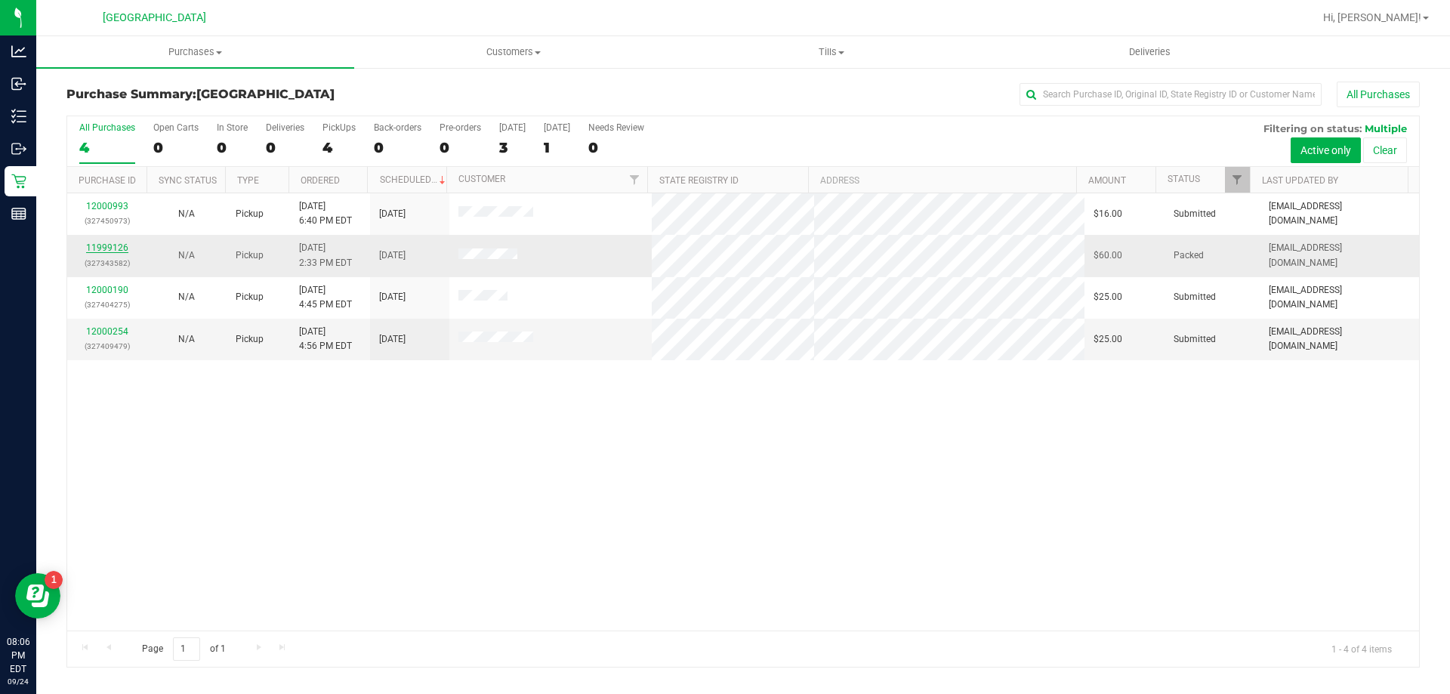
click at [114, 248] on link "11999126" at bounding box center [107, 247] width 42 height 11
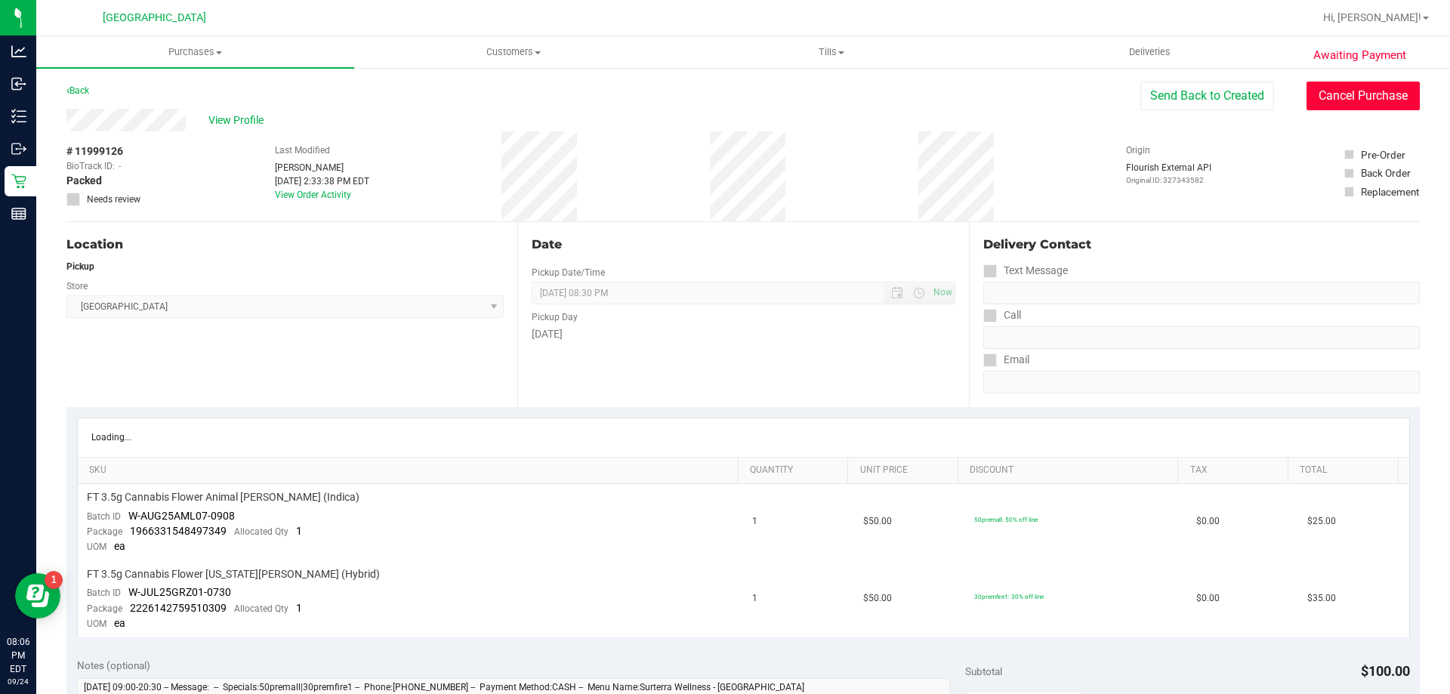
click at [1354, 94] on button "Cancel Purchase" at bounding box center [1363, 96] width 113 height 29
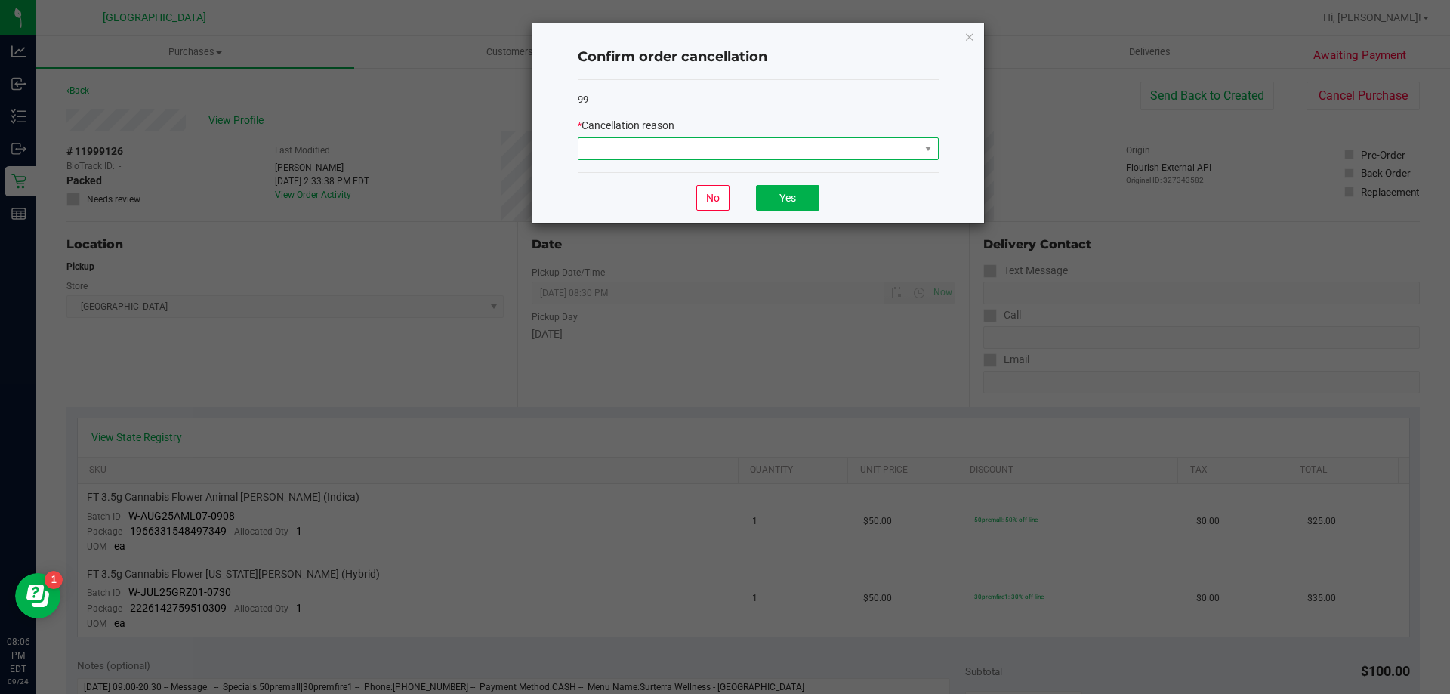
click at [791, 150] on span at bounding box center [749, 148] width 341 height 21
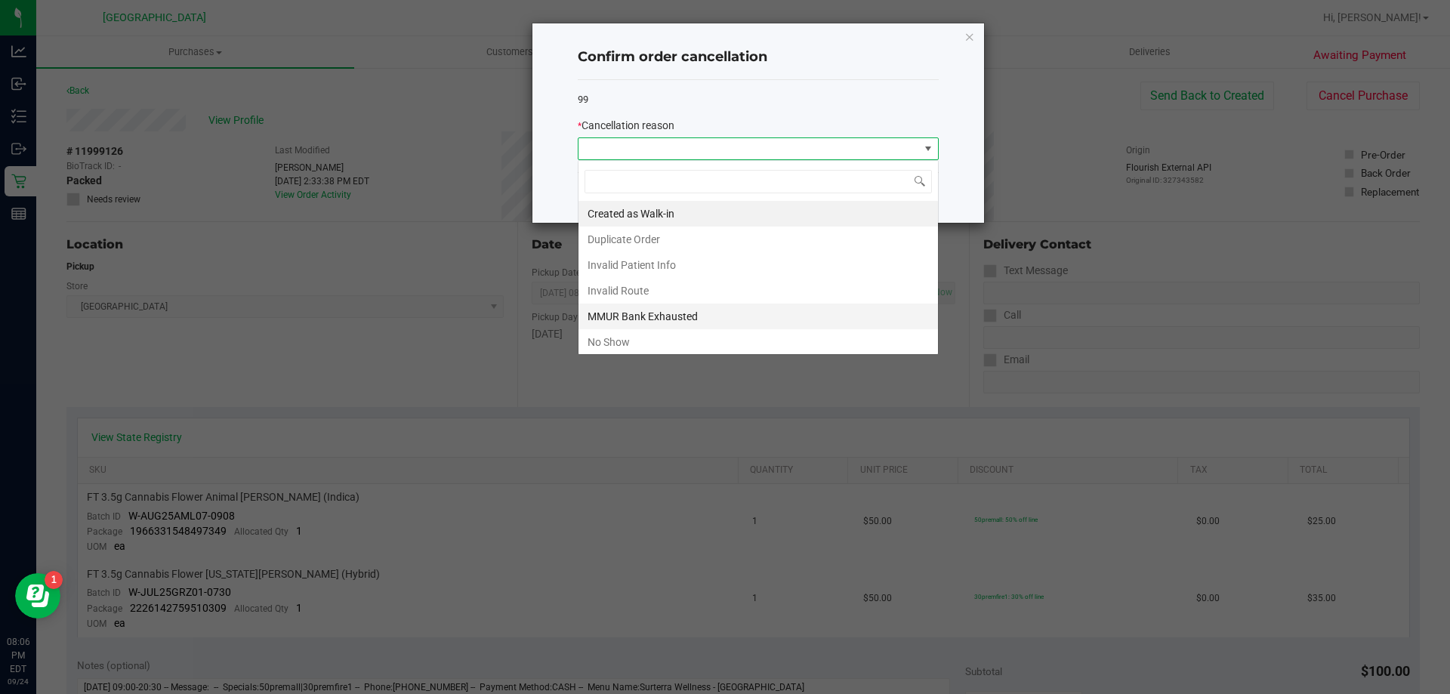
scroll to position [23, 361]
click at [635, 336] on li "No Show" at bounding box center [759, 342] width 360 height 26
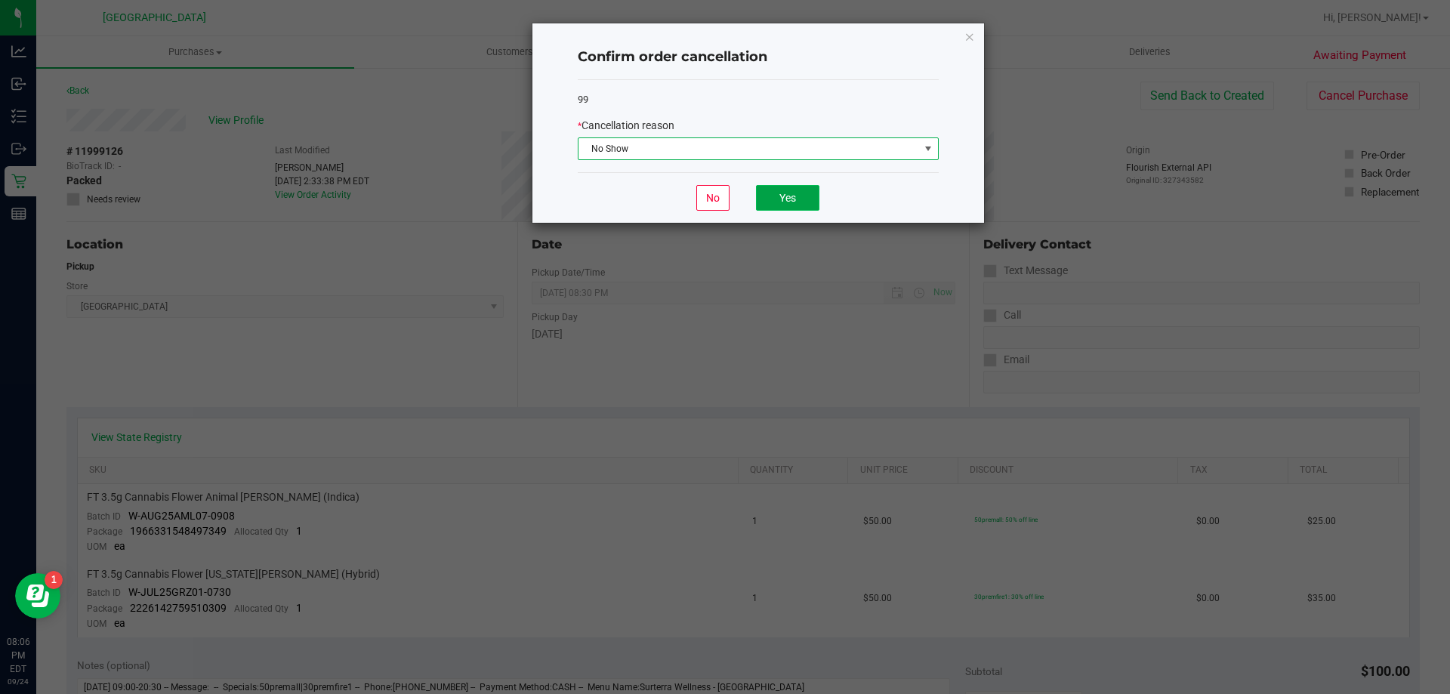
click at [795, 190] on button "Yes" at bounding box center [787, 198] width 63 height 26
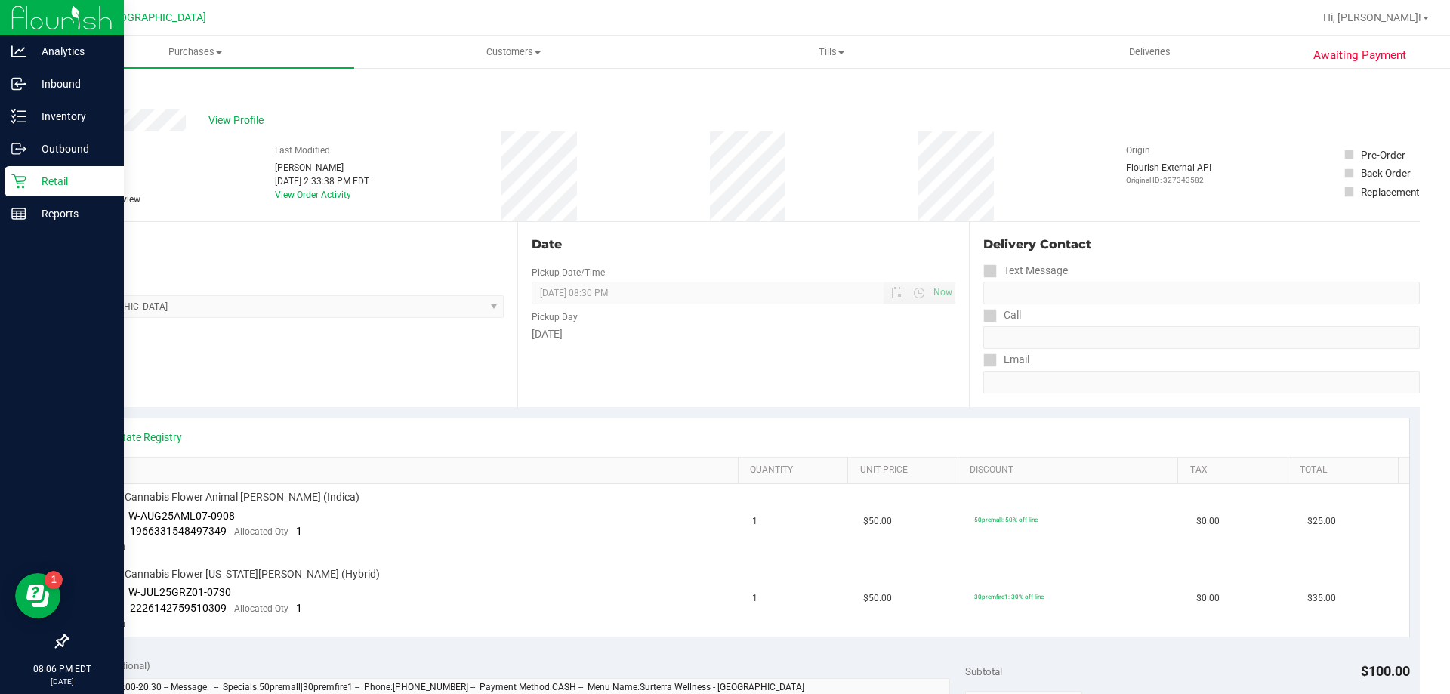
click at [28, 178] on p "Retail" at bounding box center [71, 181] width 91 height 18
